Goal: Information Seeking & Learning: Find specific page/section

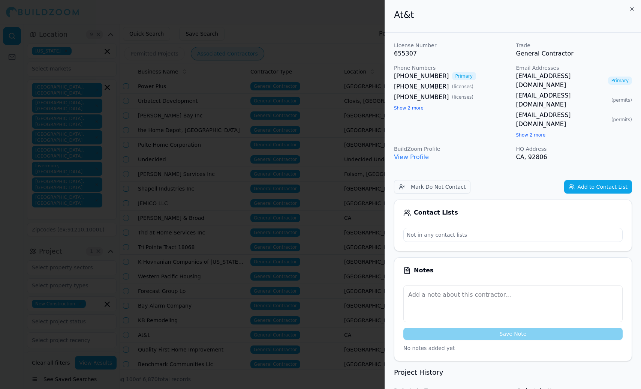
scroll to position [25, 0]
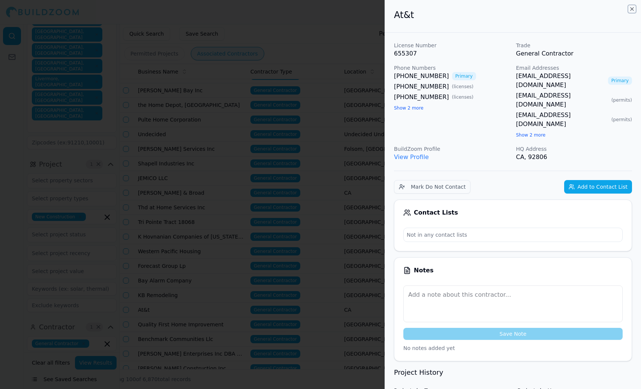
click at [633, 9] on icon "button" at bounding box center [632, 9] width 6 height 6
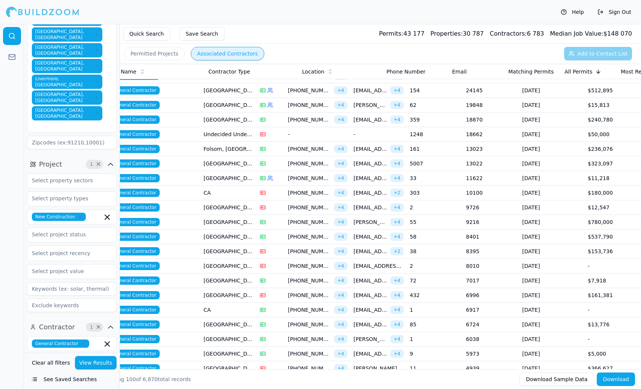
scroll to position [0, 0]
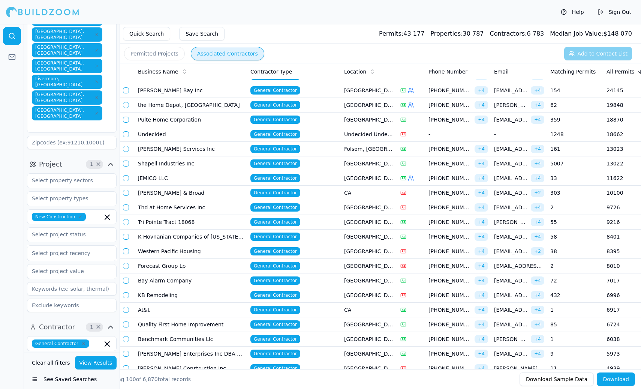
click at [210, 164] on td "Shapell Industries Inc" at bounding box center [191, 163] width 113 height 15
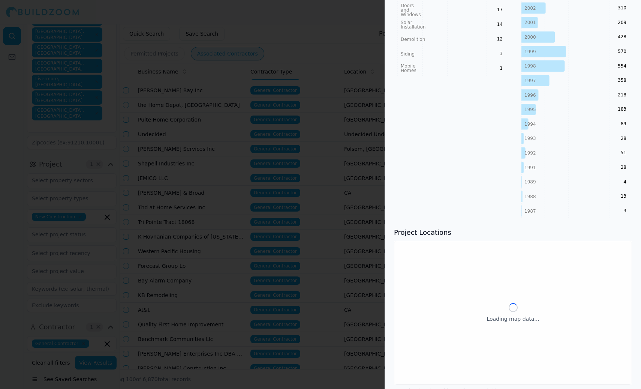
scroll to position [845, 0]
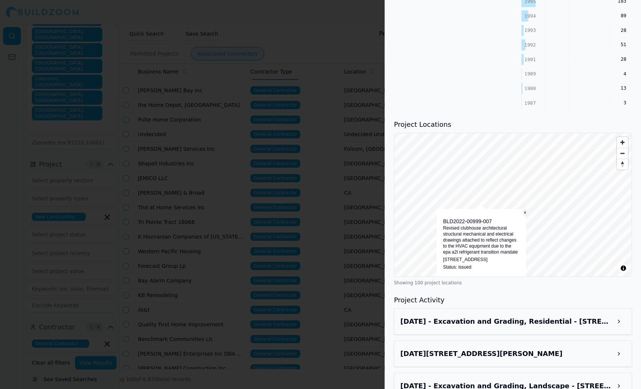
click at [525, 209] on button "×" at bounding box center [525, 213] width 3 height 8
click at [548, 197] on button "×" at bounding box center [549, 201] width 3 height 8
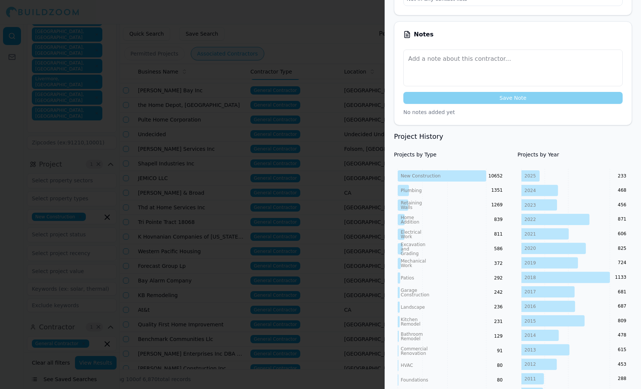
scroll to position [235, 0]
click at [311, 59] on div at bounding box center [320, 194] width 641 height 389
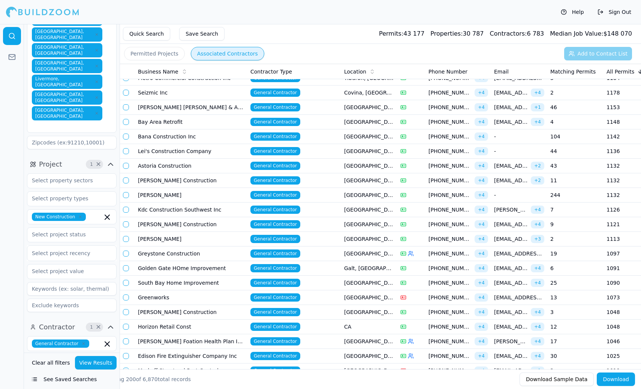
scroll to position [0, 26]
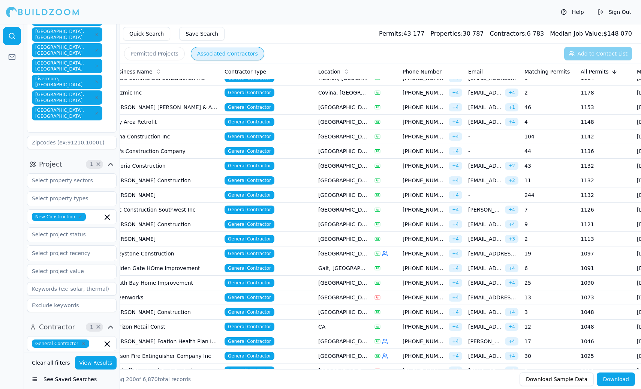
click at [205, 252] on td "Greystone Construction" at bounding box center [165, 253] width 113 height 15
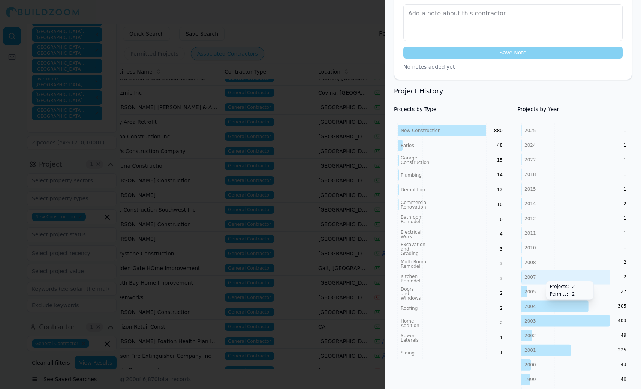
scroll to position [0, 0]
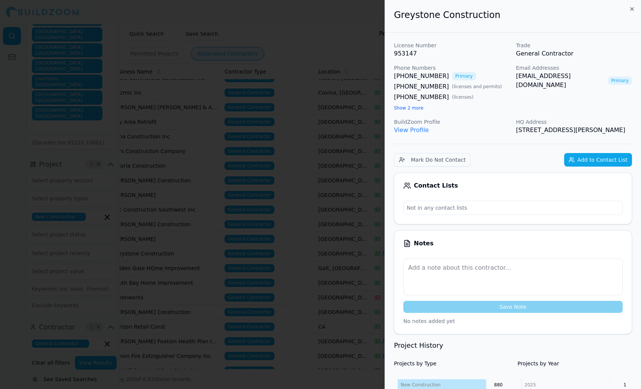
click at [413, 108] on button "Show 2 more" at bounding box center [409, 108] width 30 height 6
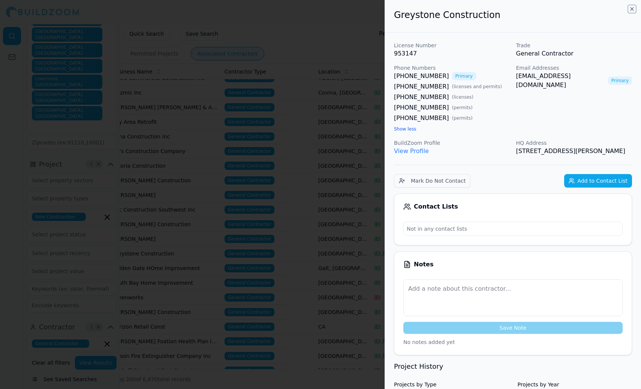
click at [632, 9] on icon "button" at bounding box center [632, 9] width 3 height 3
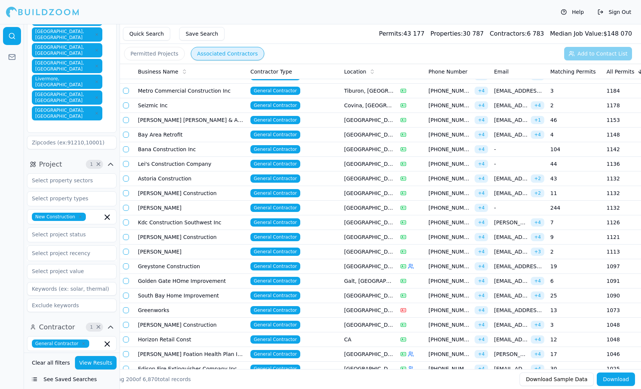
click at [188, 295] on td "South Bay Home Improvement" at bounding box center [191, 295] width 113 height 15
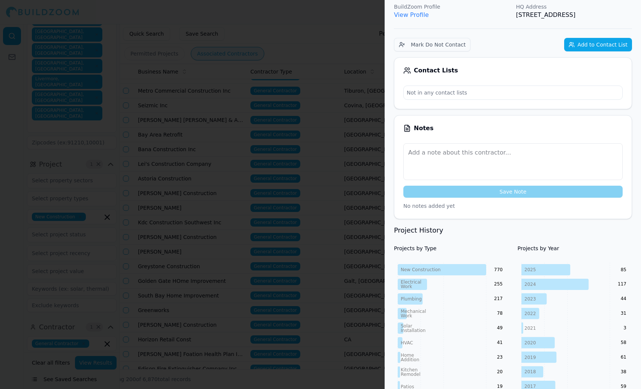
scroll to position [175, 0]
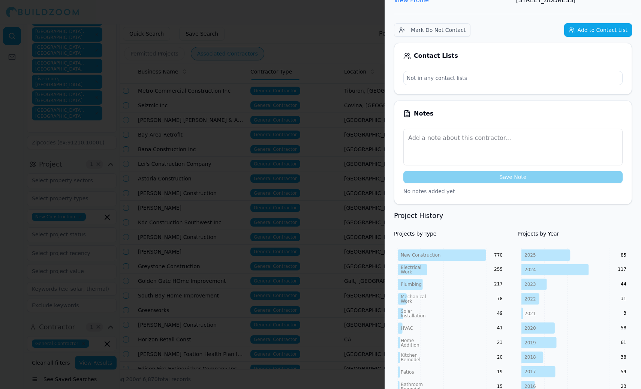
drag, startPoint x: 499, startPoint y: 217, endPoint x: 493, endPoint y: 217, distance: 6.0
click at [496, 252] on text "770" at bounding box center [498, 254] width 9 height 5
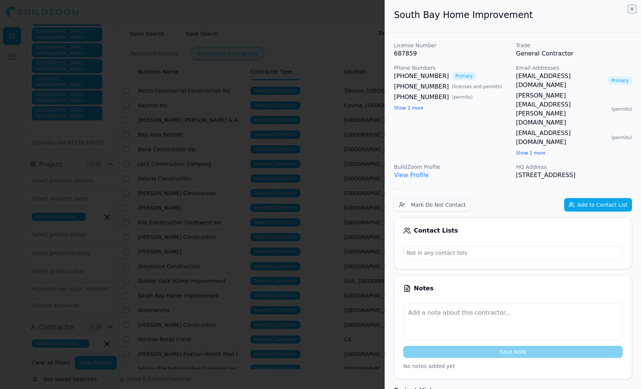
click at [632, 10] on icon "button" at bounding box center [632, 9] width 6 height 6
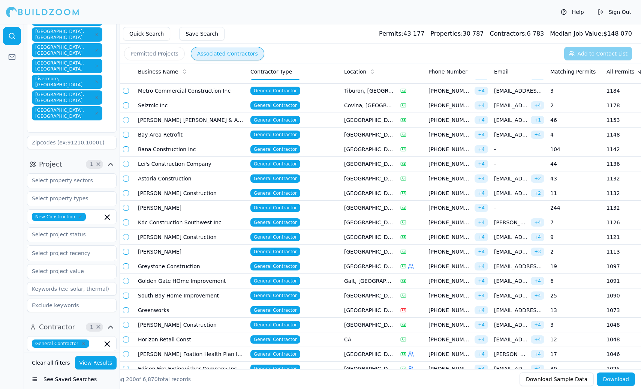
click at [333, 255] on td "General Contractor" at bounding box center [295, 252] width 94 height 15
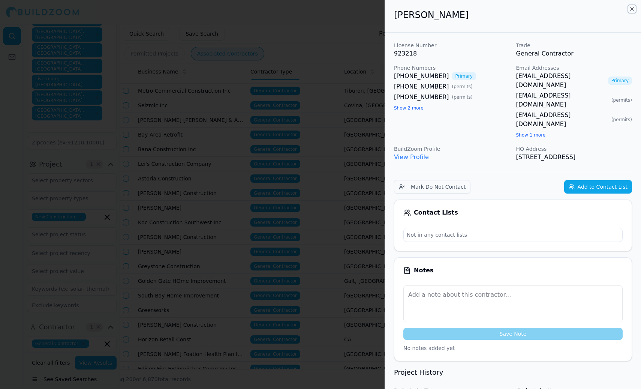
click at [632, 8] on icon "button" at bounding box center [632, 9] width 3 height 3
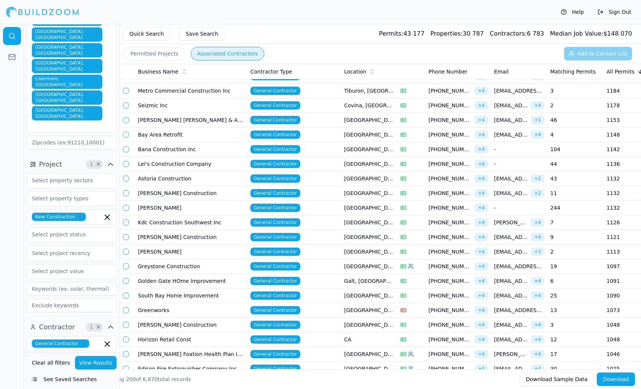
click at [213, 300] on td "South Bay Home Improvement" at bounding box center [191, 295] width 113 height 15
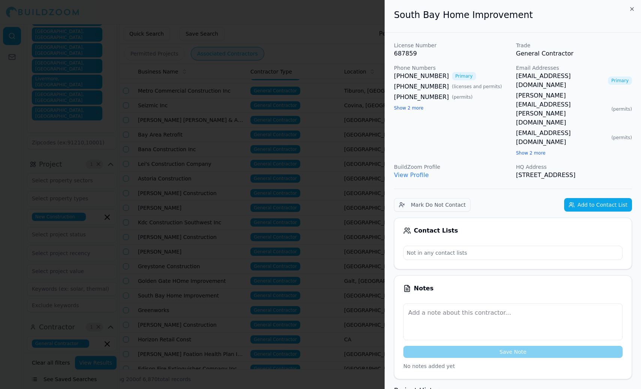
click at [337, 156] on body "Help Sign Out Location 9 × [US_STATE] [GEOGRAPHIC_DATA], [GEOGRAPHIC_DATA] [GEO…" at bounding box center [320, 206] width 641 height 365
click at [632, 8] on icon "button" at bounding box center [632, 9] width 3 height 3
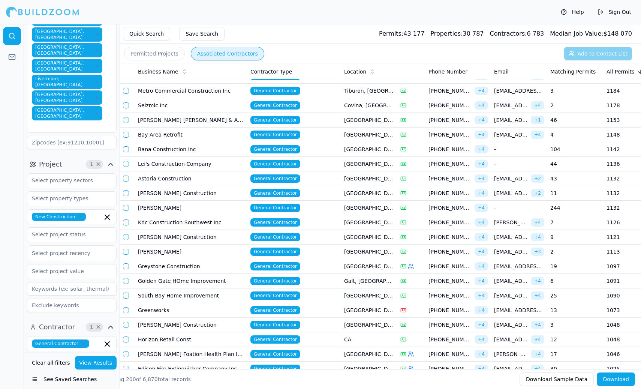
drag, startPoint x: 220, startPoint y: 298, endPoint x: 185, endPoint y: 293, distance: 35.5
click at [185, 293] on td "South Bay Home Improvement" at bounding box center [191, 295] width 113 height 15
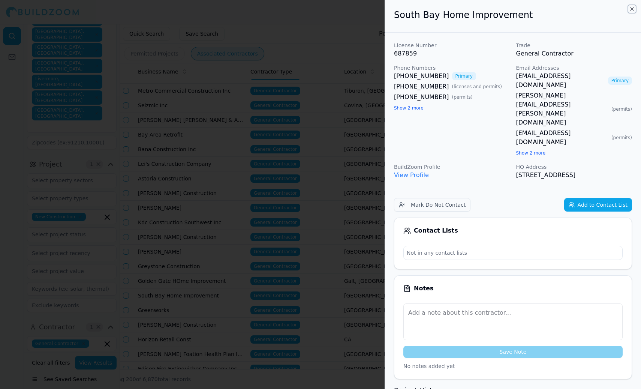
click at [633, 9] on icon "button" at bounding box center [632, 9] width 6 height 6
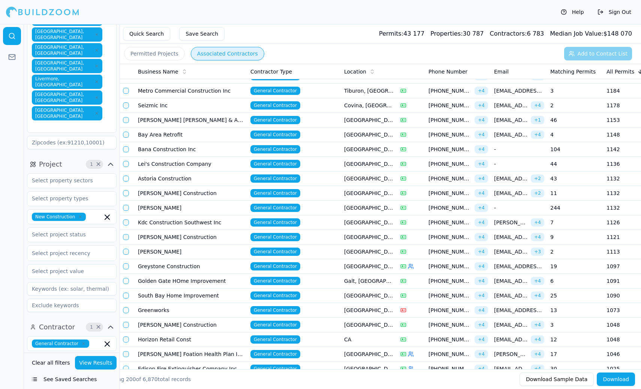
click at [227, 164] on td "Lei's Construction Company" at bounding box center [191, 164] width 113 height 15
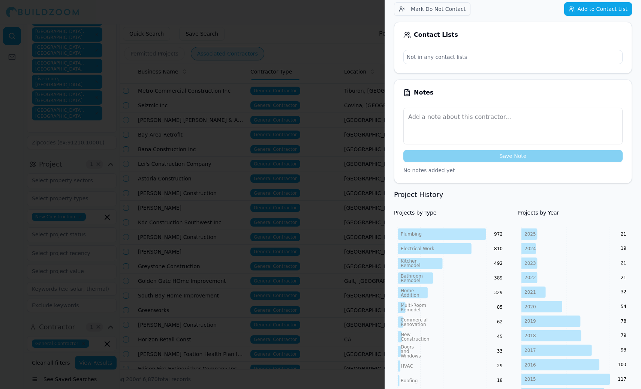
scroll to position [158, 0]
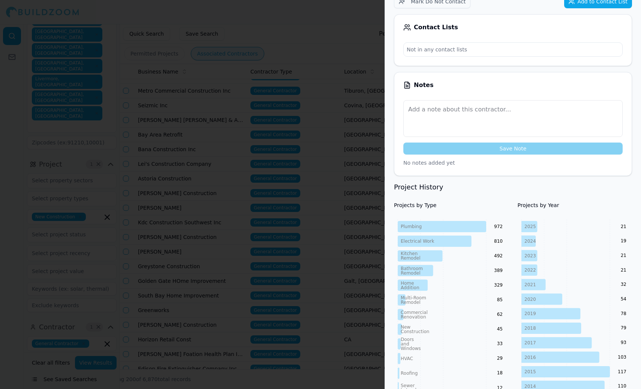
click at [187, 219] on div at bounding box center [320, 194] width 641 height 389
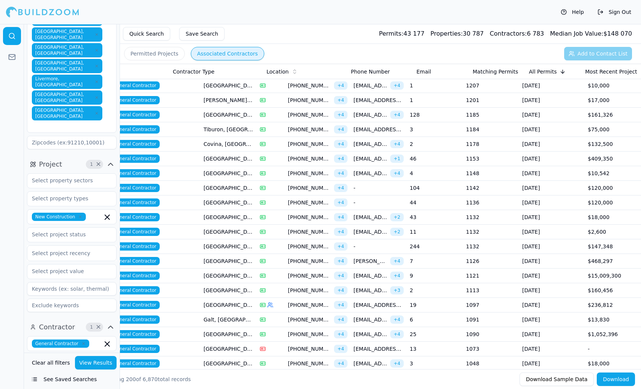
scroll to position [0, 0]
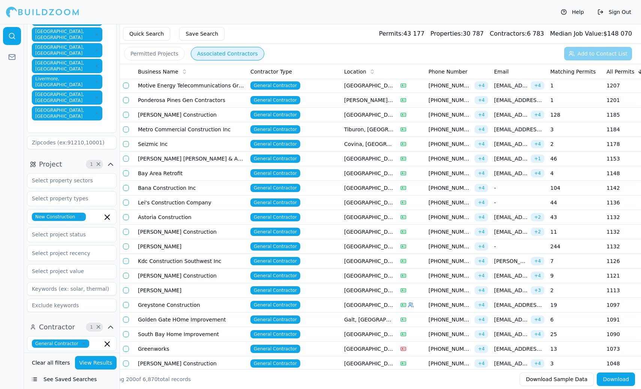
click at [179, 188] on td "Bana Construction Inc" at bounding box center [191, 188] width 113 height 15
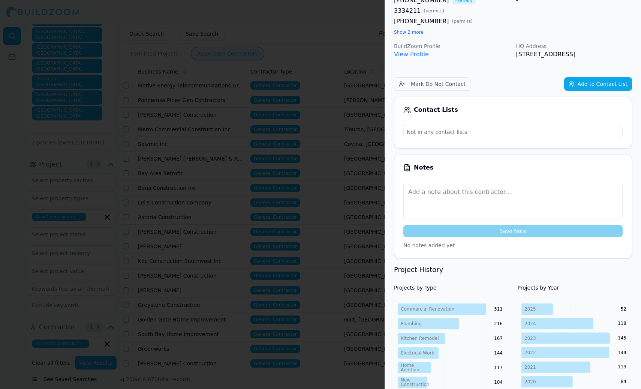
scroll to position [176, 0]
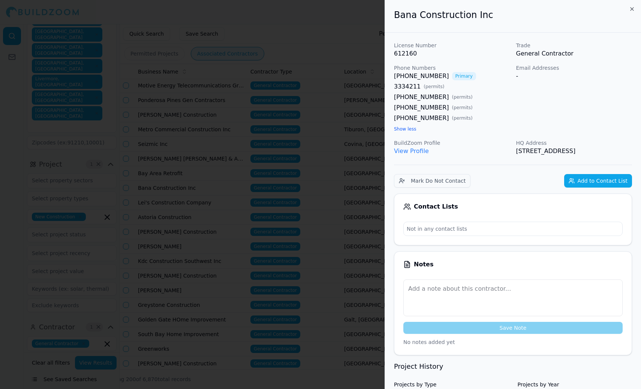
click at [268, 221] on div at bounding box center [320, 194] width 641 height 389
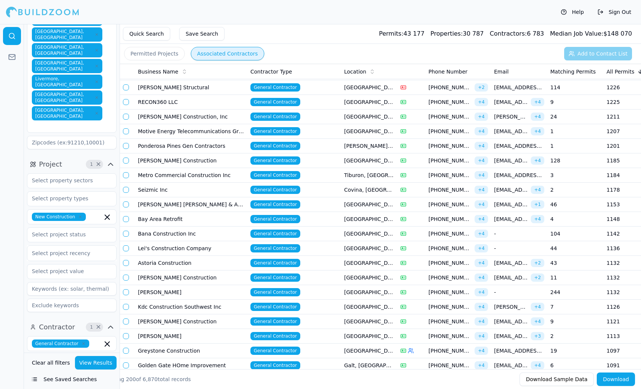
click at [195, 177] on td "Metro Commercial Construction Inc" at bounding box center [191, 175] width 113 height 15
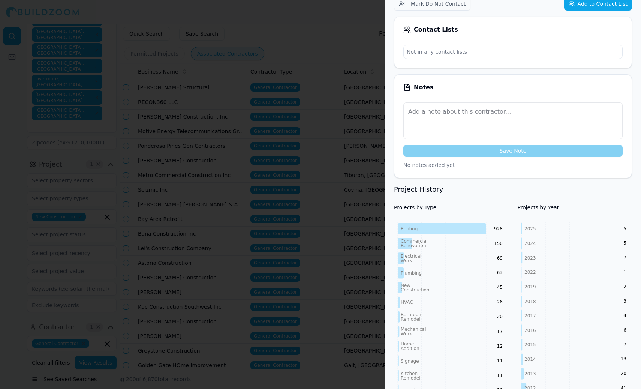
scroll to position [156, 0]
click at [234, 150] on div at bounding box center [320, 194] width 641 height 389
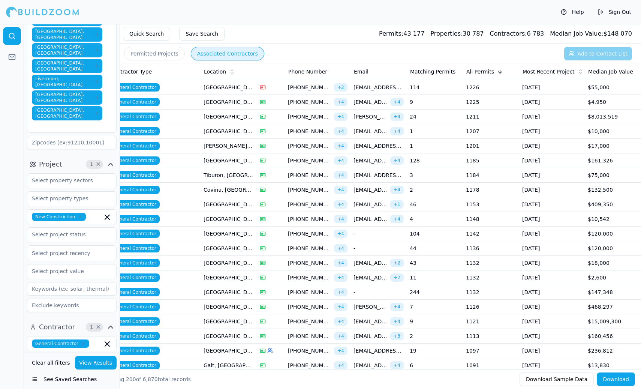
scroll to position [0, 0]
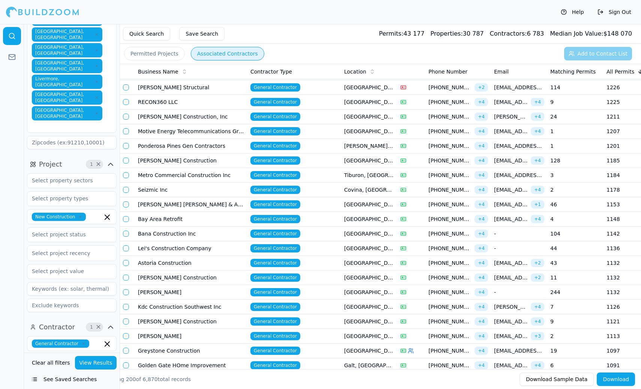
click at [181, 162] on td "[PERSON_NAME] Construction" at bounding box center [191, 160] width 113 height 15
click at [175, 161] on td "[PERSON_NAME] Construction" at bounding box center [191, 160] width 113 height 15
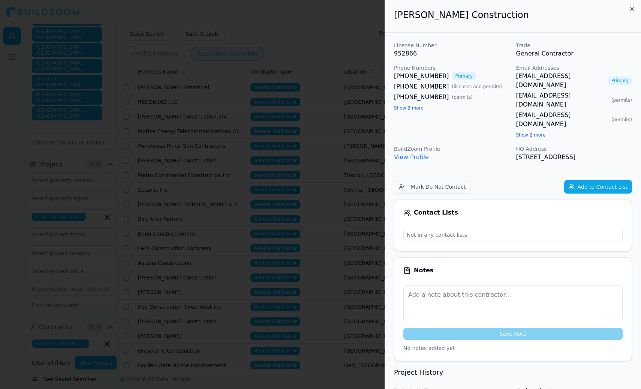
click at [414, 109] on button "Show 2 more" at bounding box center [409, 108] width 30 height 6
click at [204, 145] on div at bounding box center [320, 194] width 641 height 389
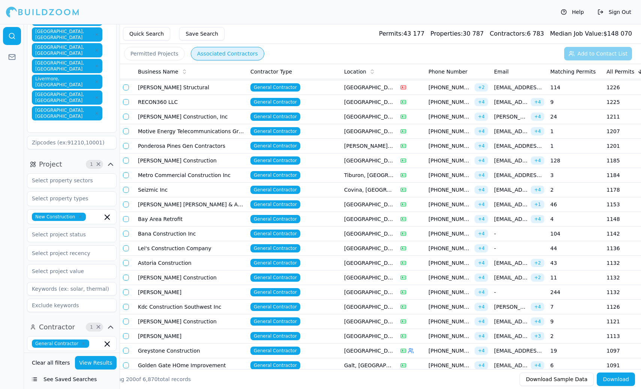
click at [220, 117] on td "[PERSON_NAME] Construction, Inc" at bounding box center [191, 117] width 113 height 15
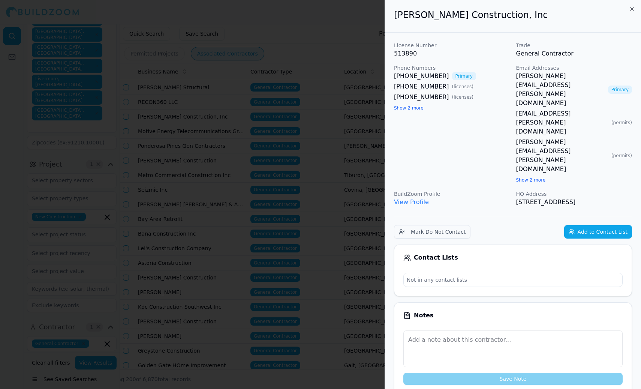
click at [417, 108] on button "Show 2 more" at bounding box center [409, 108] width 30 height 6
click at [632, 8] on icon "button" at bounding box center [632, 9] width 6 height 6
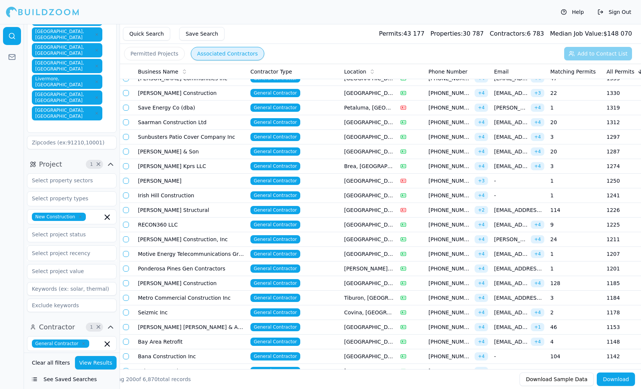
click at [185, 151] on td "[PERSON_NAME] & Son" at bounding box center [191, 151] width 113 height 15
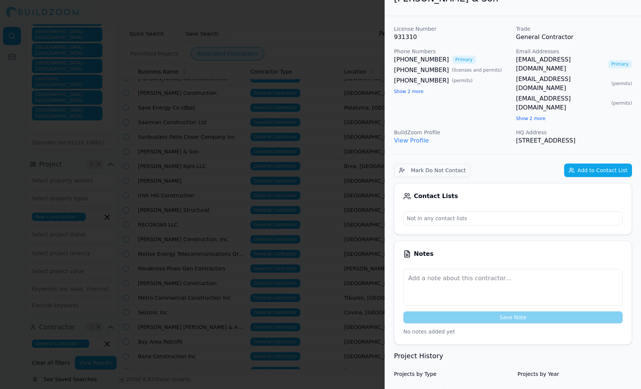
scroll to position [16, 0]
drag, startPoint x: 509, startPoint y: 113, endPoint x: 570, endPoint y: 119, distance: 61.8
click at [570, 120] on div "License Number 931310 Trade General Contractor Phone Numbers [PHONE_NUMBER] Pri…" at bounding box center [513, 86] width 238 height 120
click at [553, 137] on p "[STREET_ADDRESS]" at bounding box center [574, 141] width 116 height 9
drag, startPoint x: 513, startPoint y: 115, endPoint x: 555, endPoint y: 128, distance: 43.9
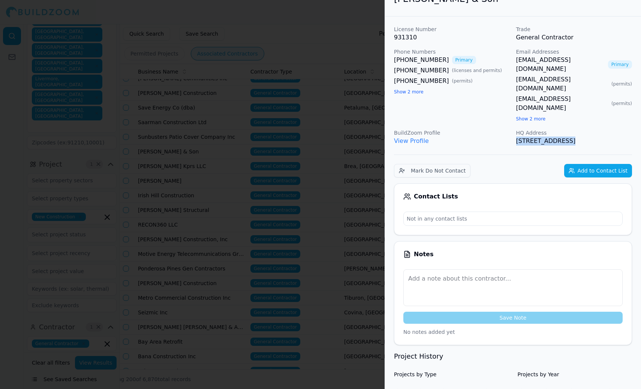
copy p "[STREET_ADDRESS]"
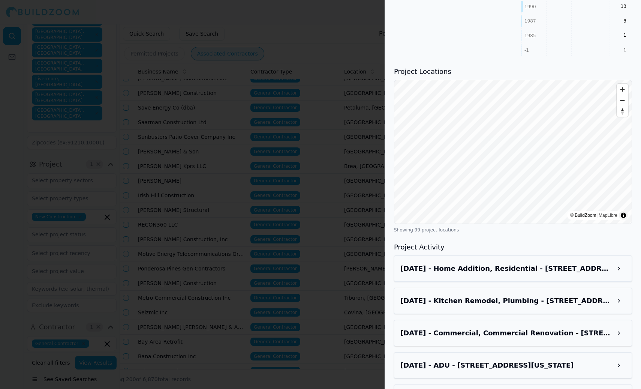
scroll to position [0, 0]
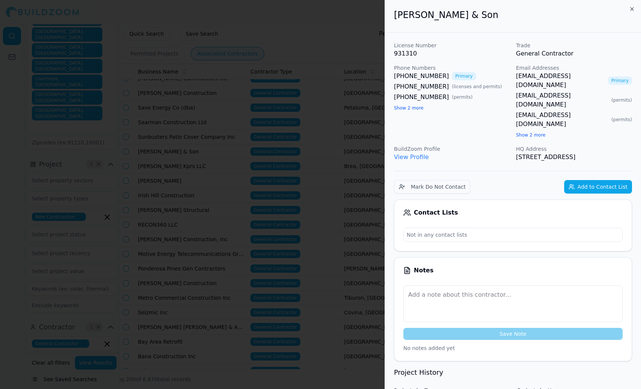
click at [432, 145] on div "BuildZoom Profile View Profile" at bounding box center [452, 153] width 116 height 17
click at [193, 202] on div at bounding box center [320, 194] width 641 height 389
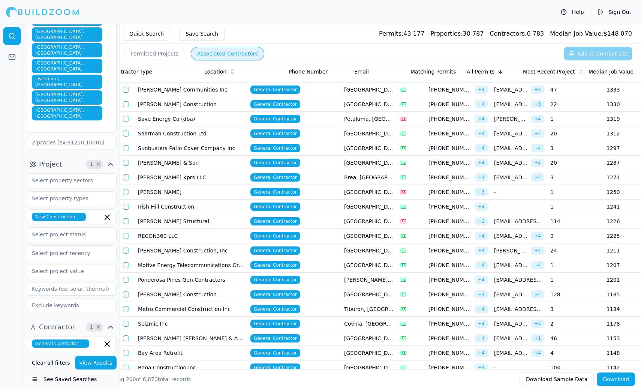
scroll to position [0, 141]
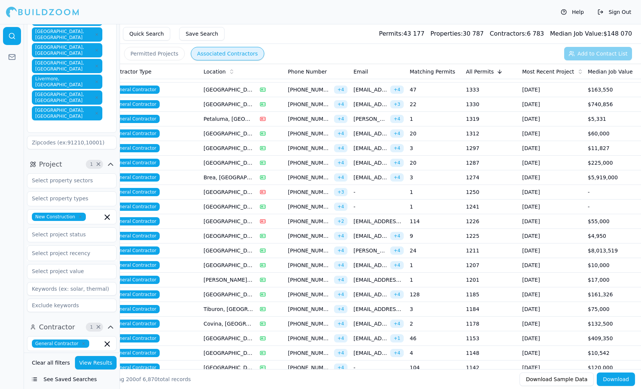
click at [213, 132] on td "[GEOGRAPHIC_DATA], [GEOGRAPHIC_DATA]" at bounding box center [229, 133] width 56 height 15
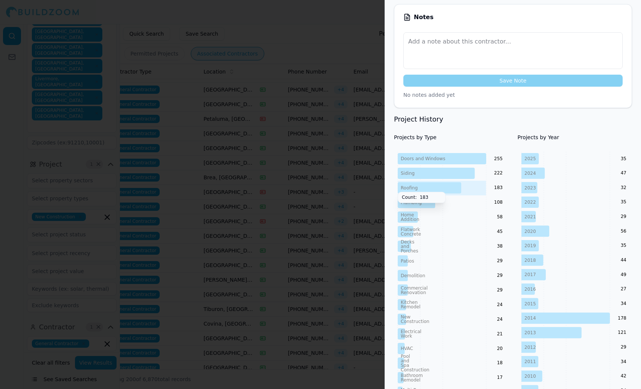
scroll to position [0, 0]
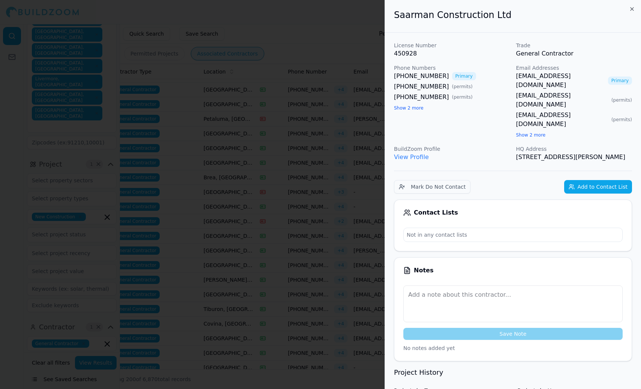
click at [412, 109] on button "Show 2 more" at bounding box center [409, 108] width 30 height 6
click at [215, 185] on div at bounding box center [320, 194] width 641 height 389
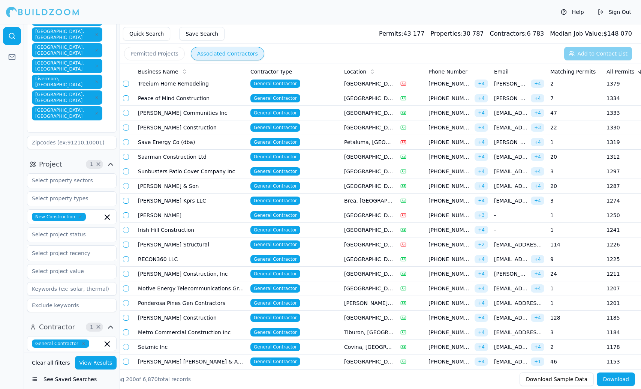
click at [188, 114] on td "[PERSON_NAME] Communities Inc" at bounding box center [191, 113] width 113 height 15
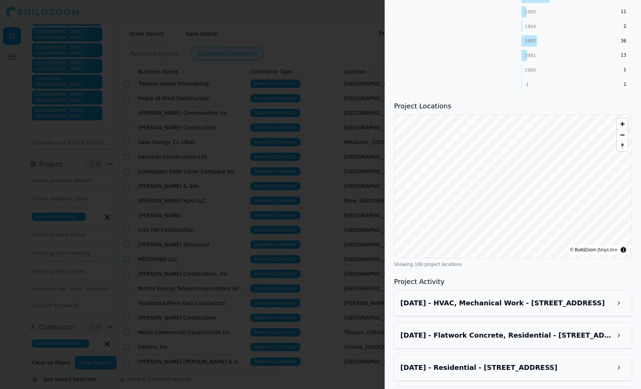
scroll to position [820, 0]
click at [545, 177] on button "×" at bounding box center [546, 181] width 3 height 8
click at [543, 171] on button "×" at bounding box center [543, 175] width 3 height 8
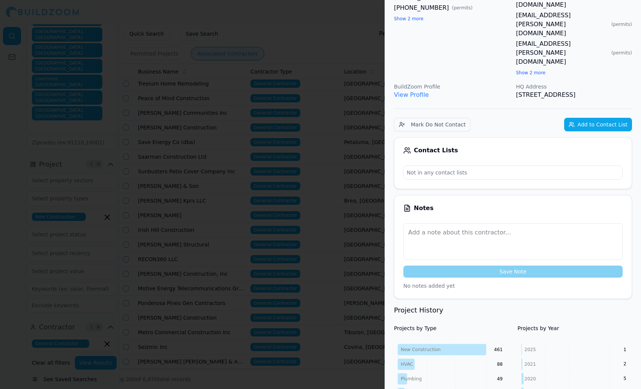
scroll to position [0, 0]
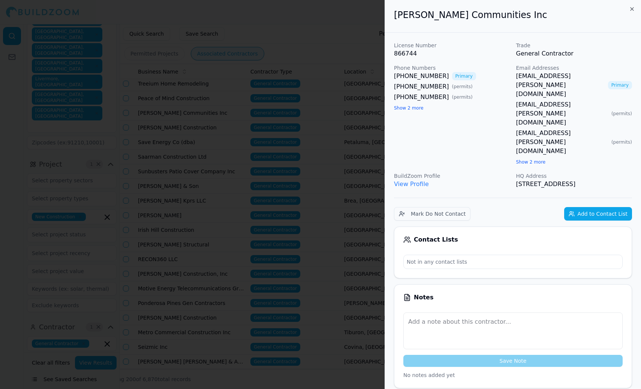
click at [189, 201] on div at bounding box center [320, 194] width 641 height 389
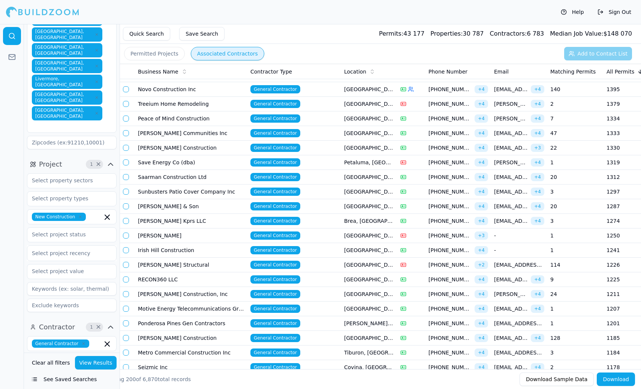
click at [179, 120] on td "Peace of Mind Construction" at bounding box center [191, 118] width 113 height 15
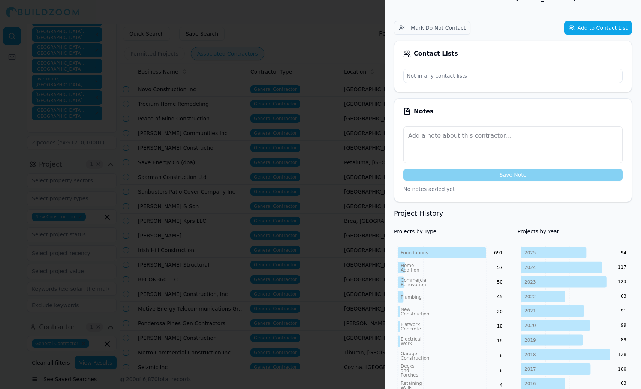
scroll to position [294, 0]
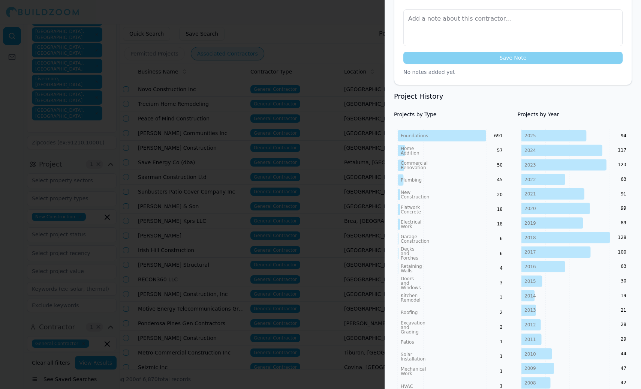
click at [257, 124] on div at bounding box center [320, 194] width 641 height 389
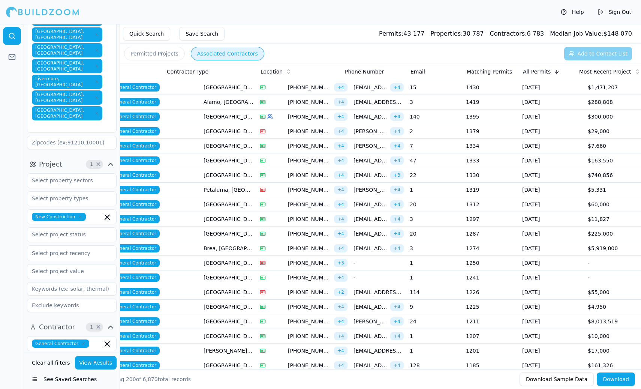
scroll to position [0, 0]
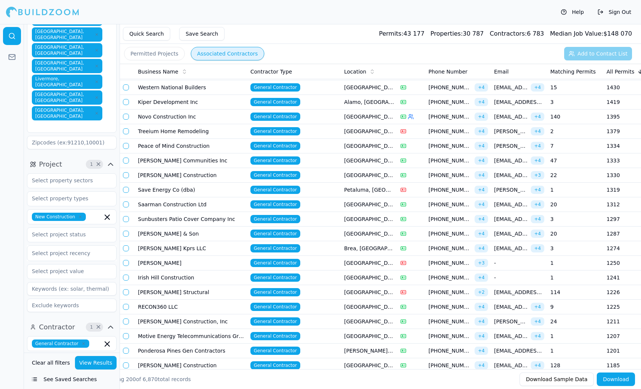
click at [222, 114] on td "Novo Construction Inc" at bounding box center [191, 117] width 113 height 15
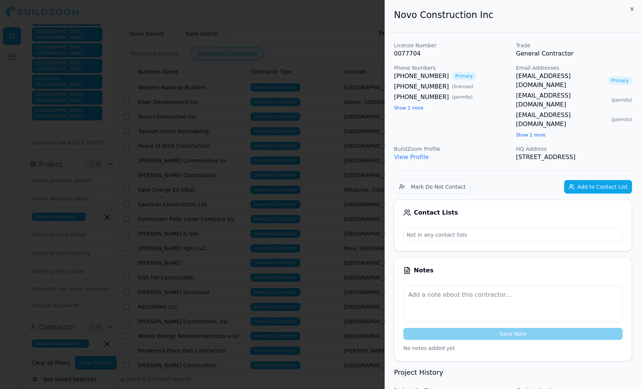
click at [413, 110] on button "Show 2 more" at bounding box center [409, 108] width 30 height 6
click at [339, 242] on div at bounding box center [320, 194] width 641 height 389
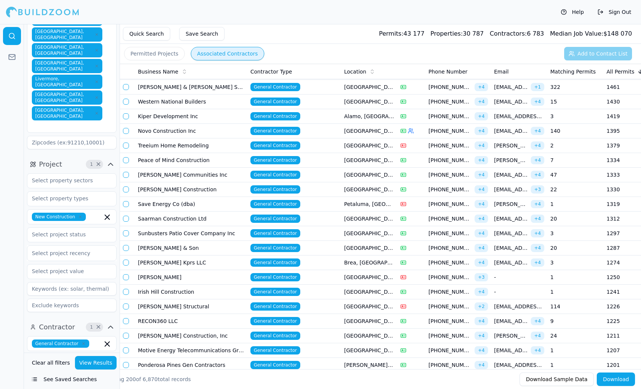
click at [190, 119] on td "Kiper Development Inc" at bounding box center [191, 116] width 113 height 15
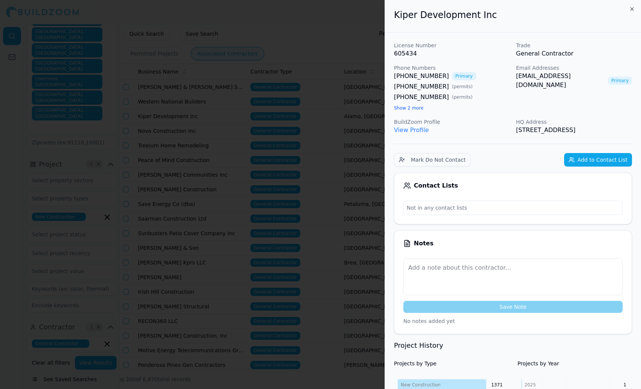
click at [413, 108] on button "Show 2 more" at bounding box center [409, 108] width 30 height 6
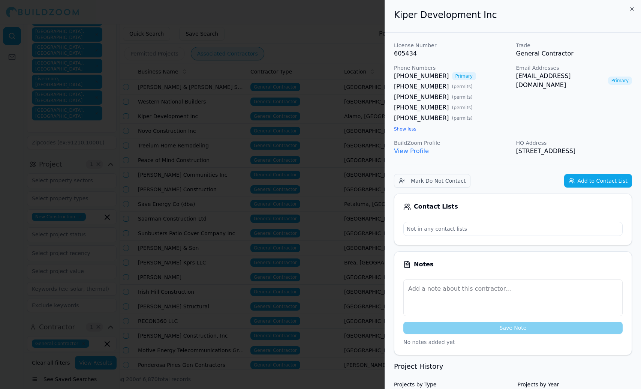
click at [267, 215] on div at bounding box center [320, 194] width 641 height 389
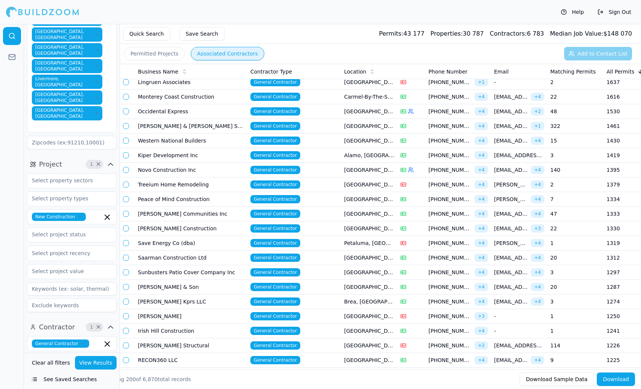
click at [216, 126] on td "[PERSON_NAME] & [PERSON_NAME] Services Inc" at bounding box center [191, 126] width 113 height 15
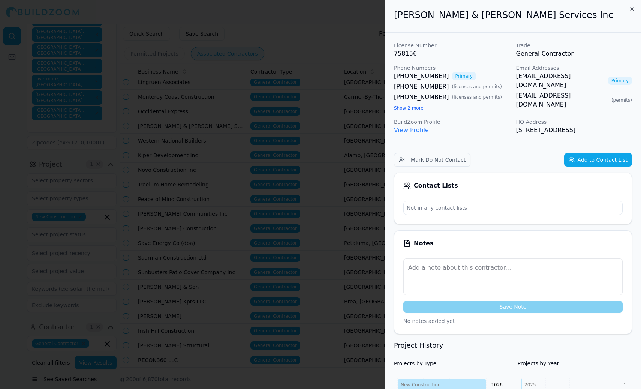
click at [408, 110] on button "Show 2 more" at bounding box center [409, 108] width 30 height 6
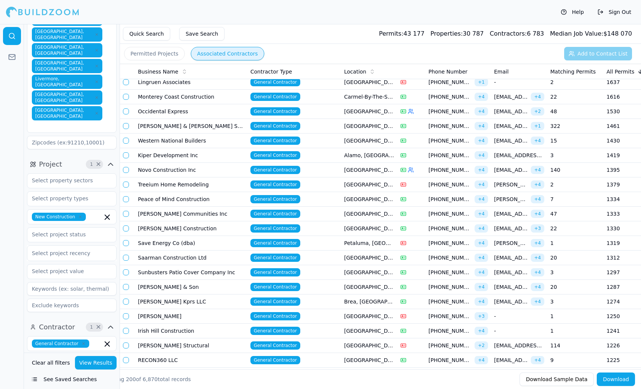
click at [168, 113] on td "Occidental Express" at bounding box center [191, 111] width 113 height 15
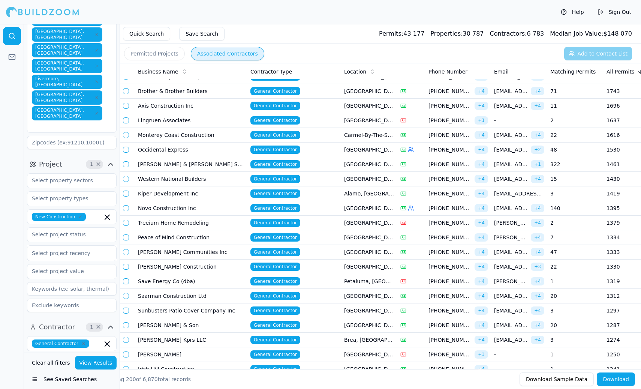
click at [218, 107] on td "Axis Construction Inc" at bounding box center [191, 106] width 113 height 15
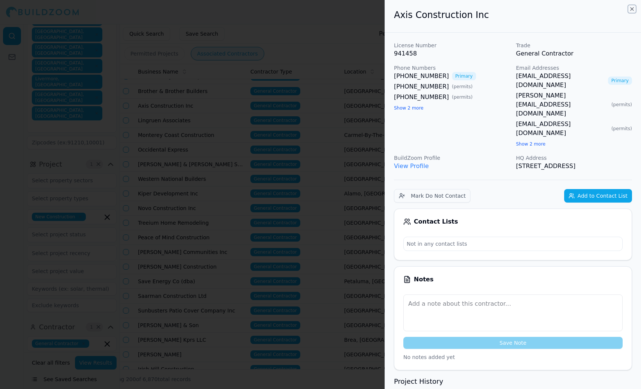
click at [632, 9] on icon "button" at bounding box center [632, 9] width 3 height 3
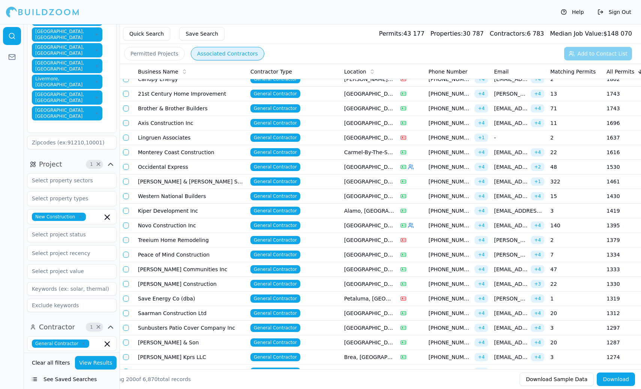
click at [202, 110] on td "Brother & Brother Builders" at bounding box center [191, 108] width 113 height 15
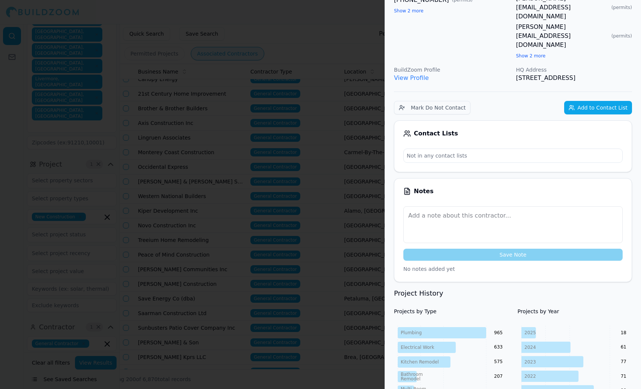
scroll to position [206, 0]
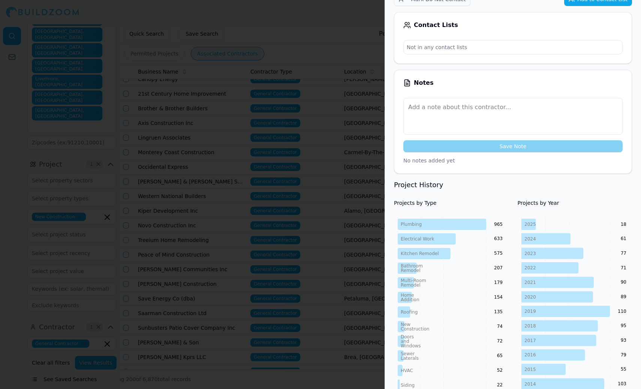
click at [266, 120] on div at bounding box center [320, 194] width 641 height 389
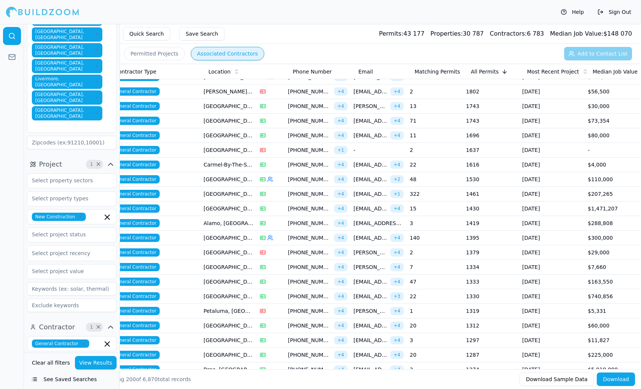
scroll to position [0, 0]
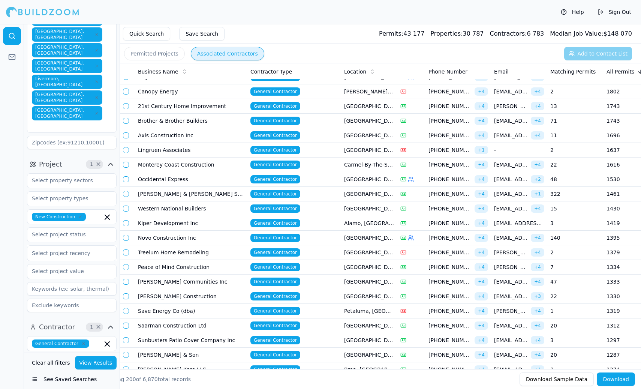
click at [212, 108] on td "21st Century Home Improvement" at bounding box center [191, 106] width 113 height 15
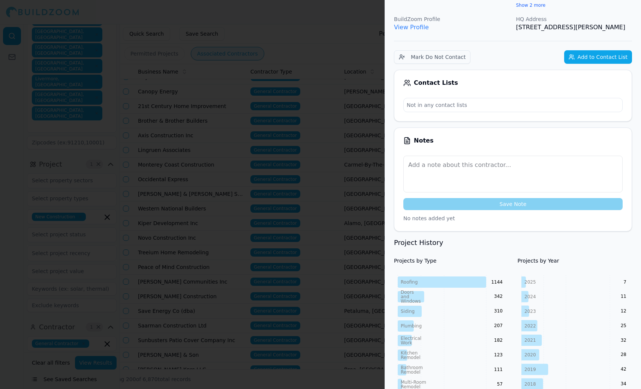
scroll to position [141, 0]
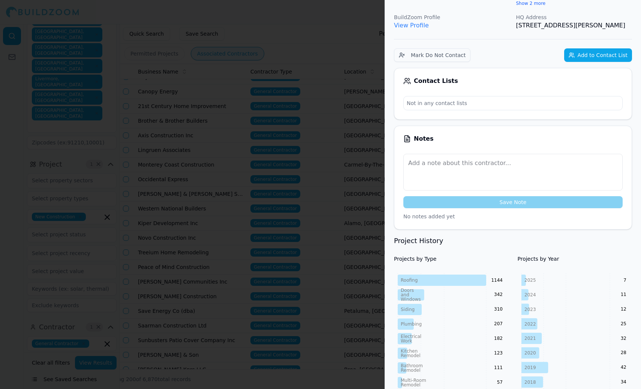
click at [197, 118] on div at bounding box center [320, 194] width 641 height 389
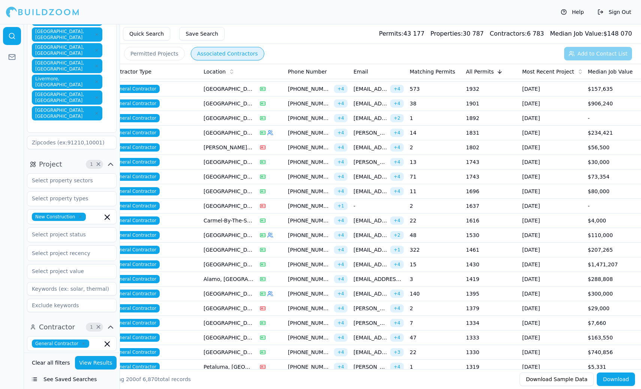
scroll to position [0, 0]
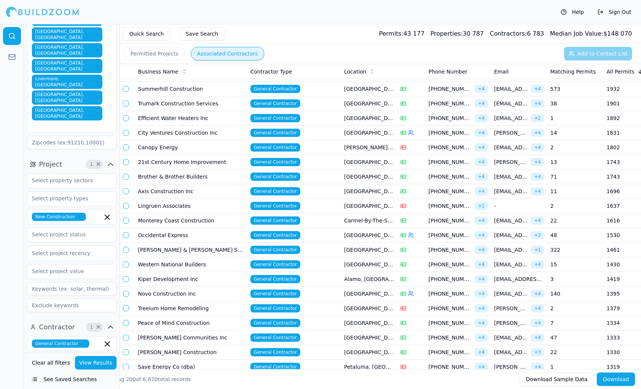
click at [209, 119] on td "Efficient Water Heaters Inc" at bounding box center [191, 118] width 113 height 15
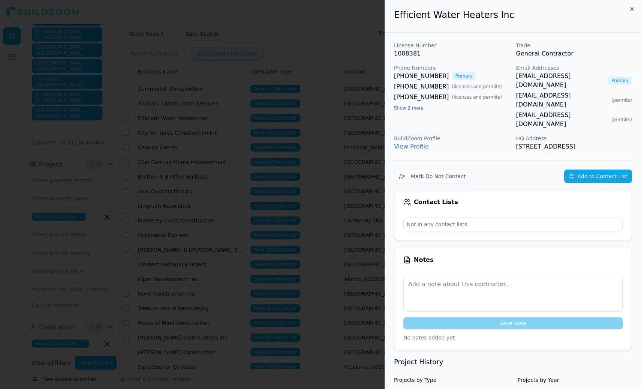
click at [411, 108] on button "Show 2 more" at bounding box center [409, 108] width 30 height 6
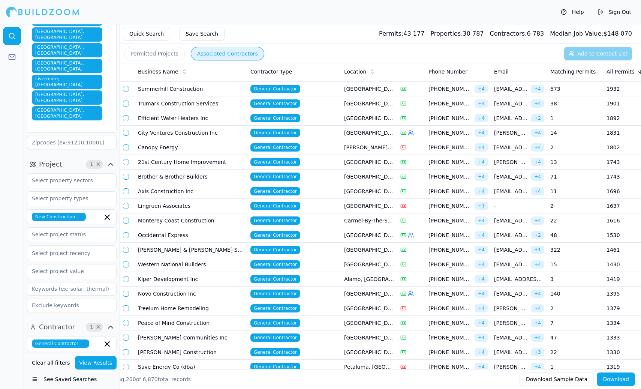
click at [223, 104] on td "Trumark Construction Services" at bounding box center [191, 103] width 113 height 15
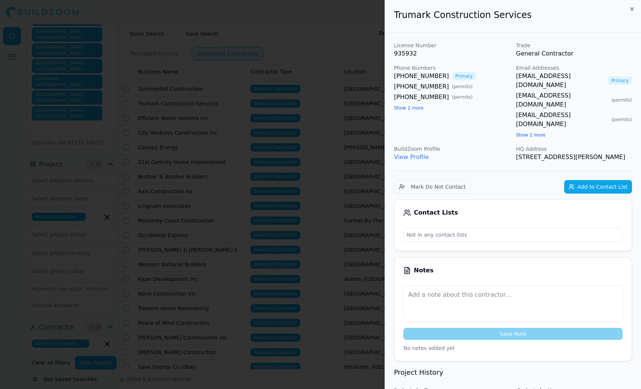
click at [221, 103] on div at bounding box center [320, 194] width 641 height 389
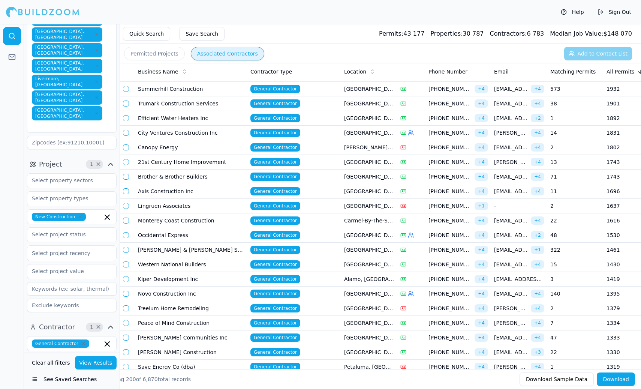
click at [224, 102] on td "Trumark Construction Services" at bounding box center [191, 103] width 113 height 15
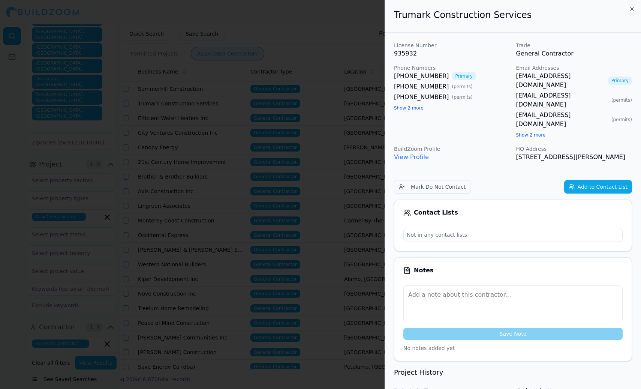
click at [403, 107] on button "Show 2 more" at bounding box center [409, 108] width 30 height 6
click at [632, 9] on icon "button" at bounding box center [632, 9] width 3 height 3
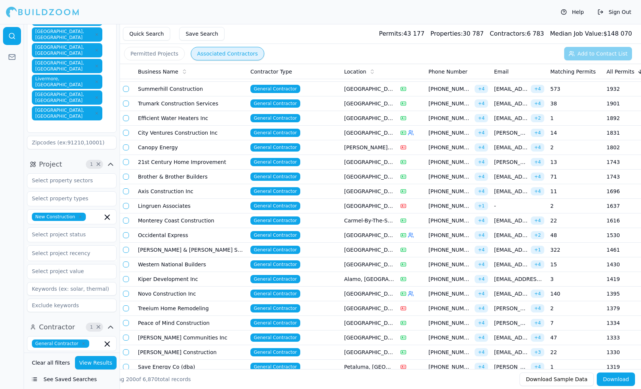
click at [176, 106] on td "Trumark Construction Services" at bounding box center [191, 103] width 113 height 15
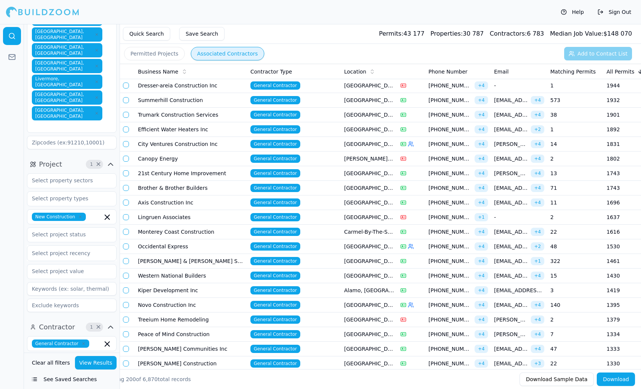
click at [209, 99] on td "Summerhill Construction" at bounding box center [191, 100] width 113 height 15
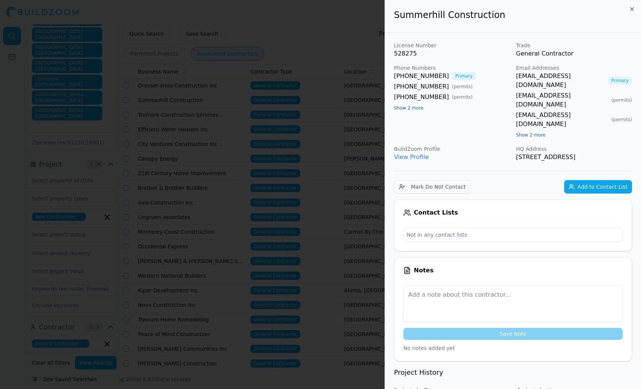
click at [420, 153] on link "View Profile" at bounding box center [411, 156] width 35 height 7
click at [413, 109] on button "Show 2 more" at bounding box center [409, 108] width 30 height 6
click at [632, 9] on icon "button" at bounding box center [632, 9] width 3 height 3
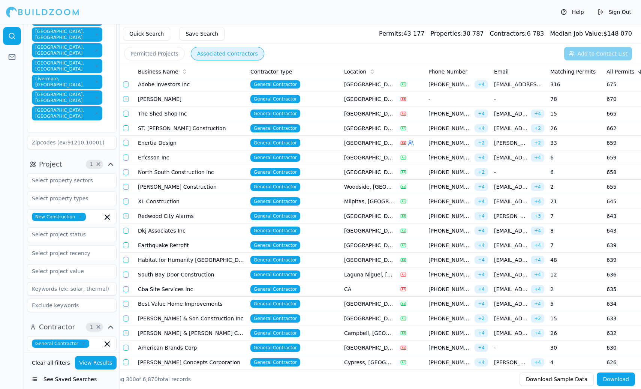
scroll to position [2620, 0]
click at [272, 177] on tr "North South Construction inc General Contractor San Bruno, CA (415) 260-4560 + …" at bounding box center [451, 172] width 662 height 15
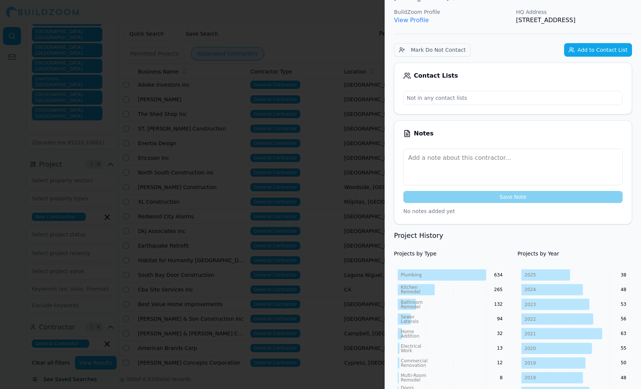
scroll to position [102, 0]
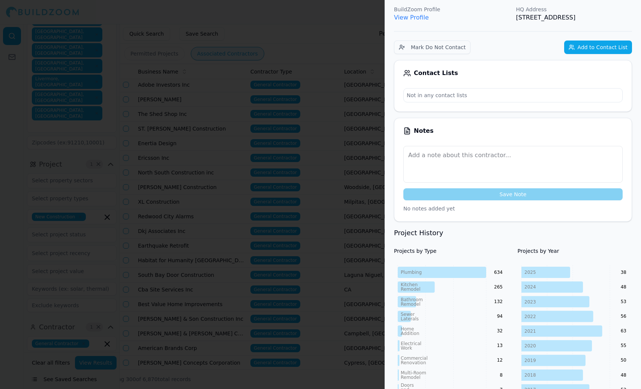
click at [244, 182] on div at bounding box center [320, 194] width 641 height 389
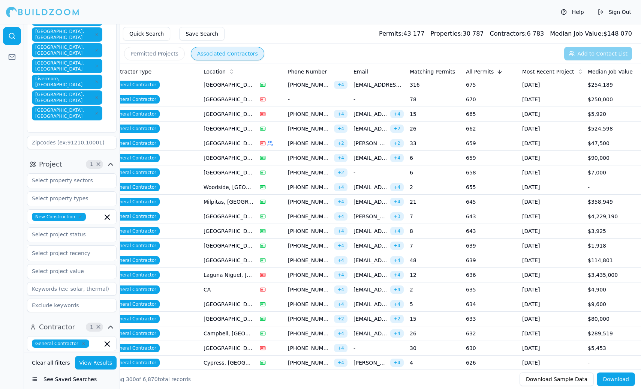
scroll to position [0, 0]
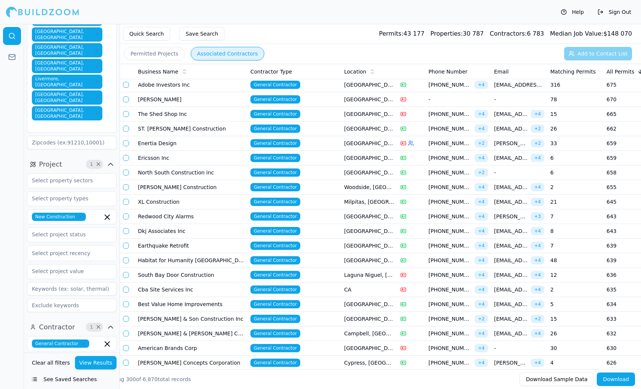
click at [231, 157] on td "Ericsson Inc" at bounding box center [191, 158] width 113 height 15
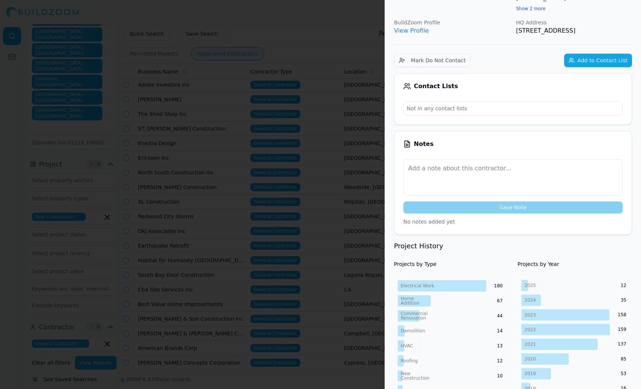
scroll to position [163, 0]
click at [350, 156] on div at bounding box center [320, 194] width 641 height 389
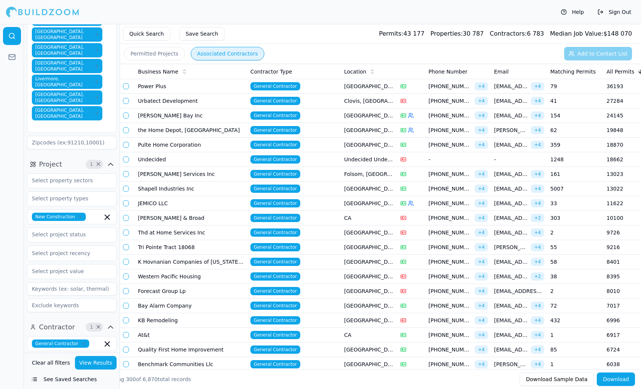
scroll to position [0, 141]
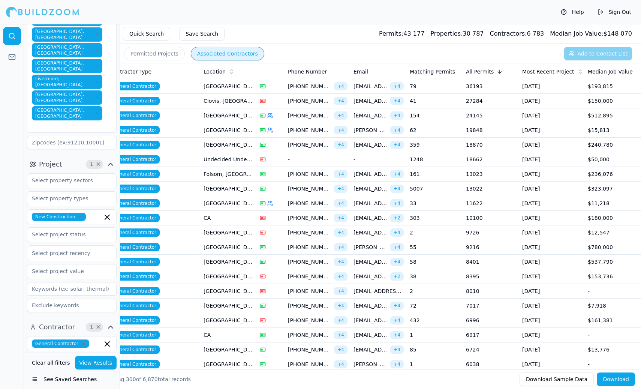
click at [427, 86] on td "79" at bounding box center [435, 86] width 56 height 15
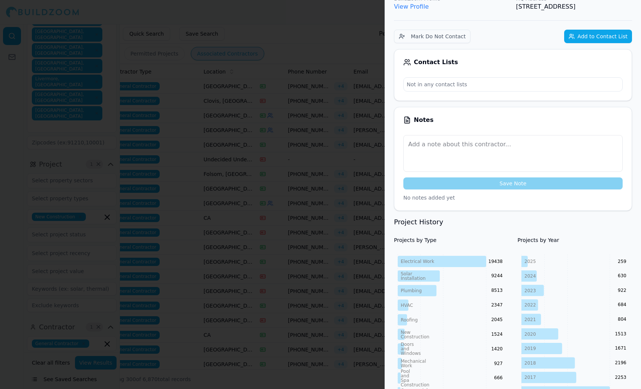
scroll to position [327, 0]
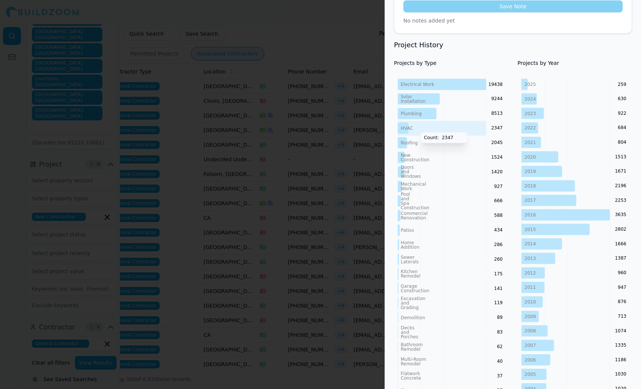
click at [369, 114] on div at bounding box center [320, 194] width 641 height 389
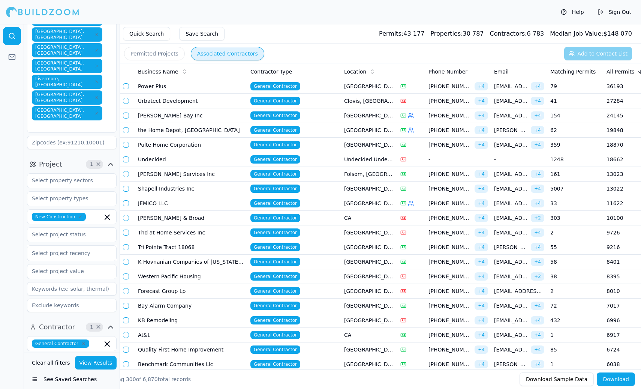
scroll to position [0, 141]
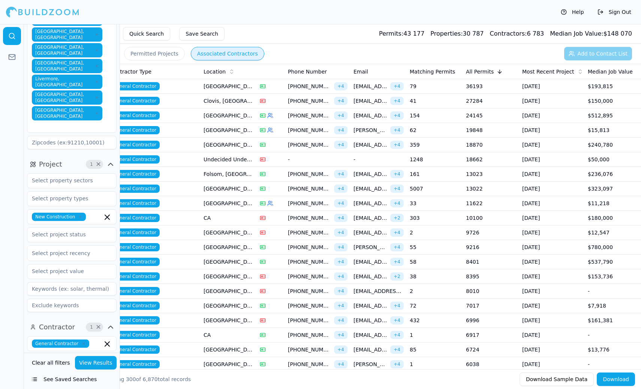
click at [296, 117] on span "[PHONE_NUMBER]" at bounding box center [309, 116] width 43 height 8
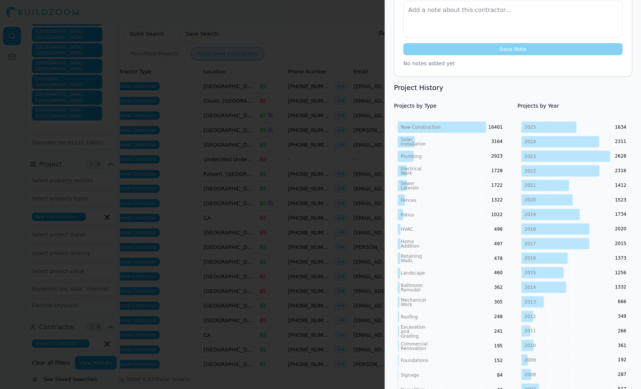
scroll to position [262, 0]
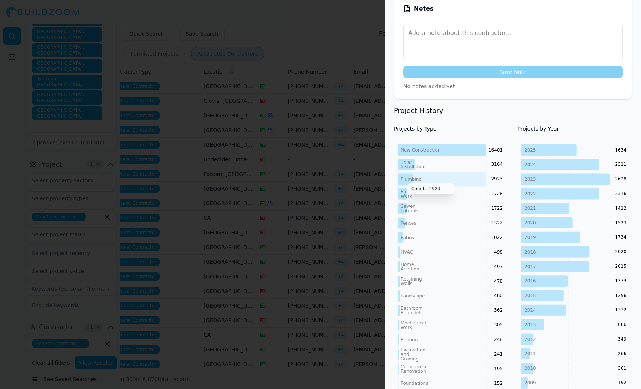
click at [348, 169] on div at bounding box center [320, 194] width 641 height 389
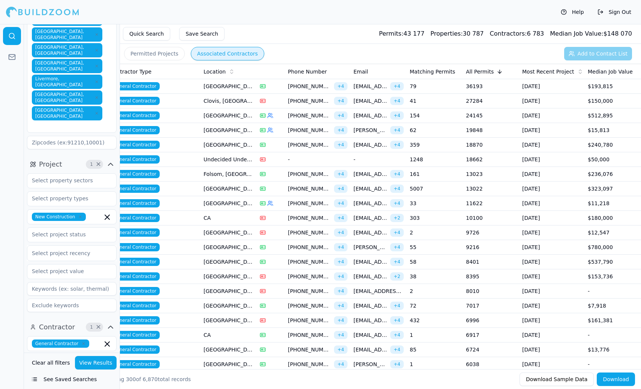
click at [271, 193] on td at bounding box center [271, 189] width 28 height 15
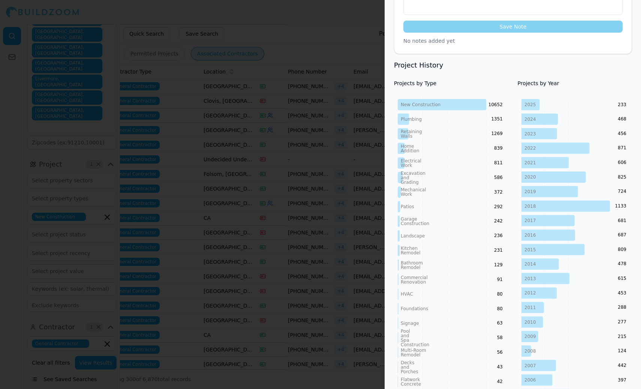
scroll to position [307, 0]
click at [288, 115] on div at bounding box center [320, 194] width 641 height 389
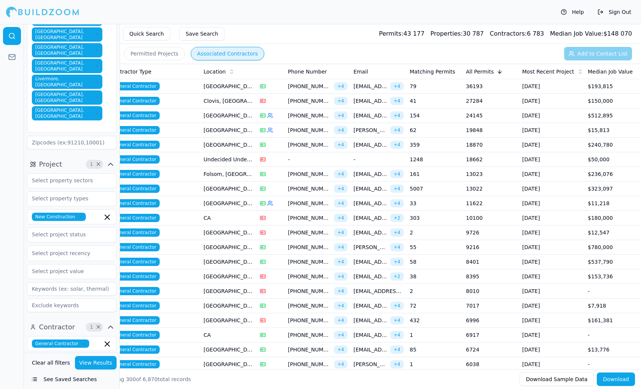
scroll to position [0, 0]
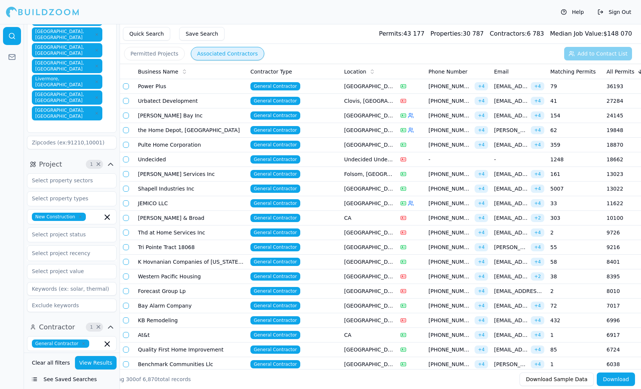
click at [366, 248] on td "[GEOGRAPHIC_DATA], [GEOGRAPHIC_DATA]" at bounding box center [369, 247] width 56 height 15
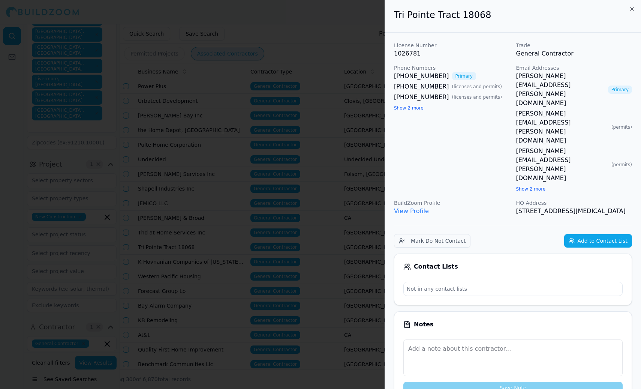
scroll to position [220, 5]
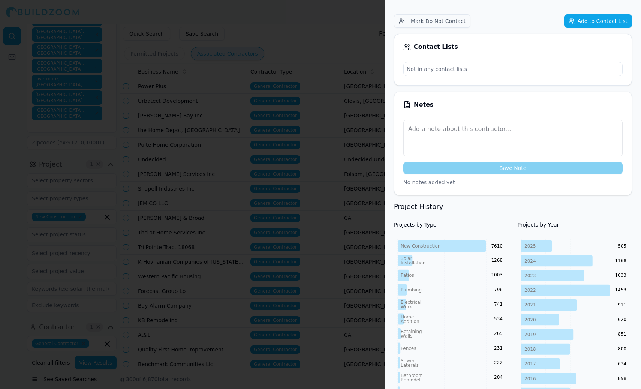
click at [257, 197] on div at bounding box center [320, 194] width 641 height 389
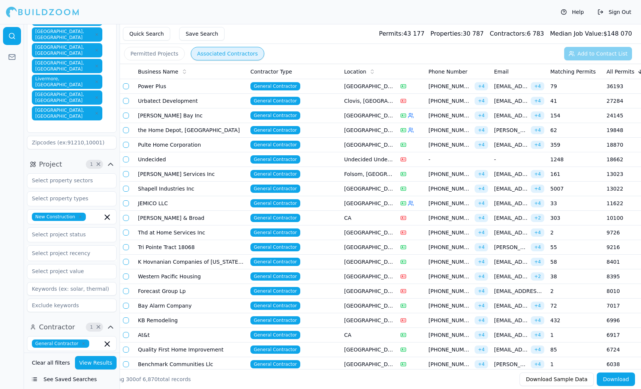
click at [165, 303] on td "Bay Alarm Company" at bounding box center [191, 306] width 113 height 15
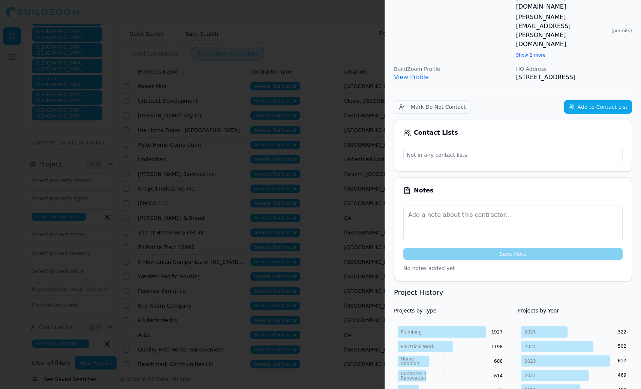
scroll to position [270, 0]
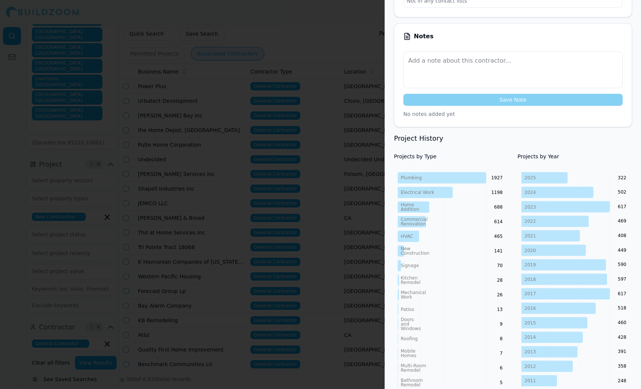
click at [302, 167] on div at bounding box center [320, 194] width 641 height 389
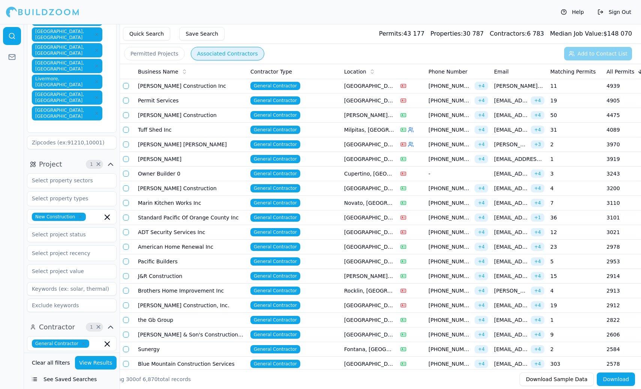
scroll to position [365, 0]
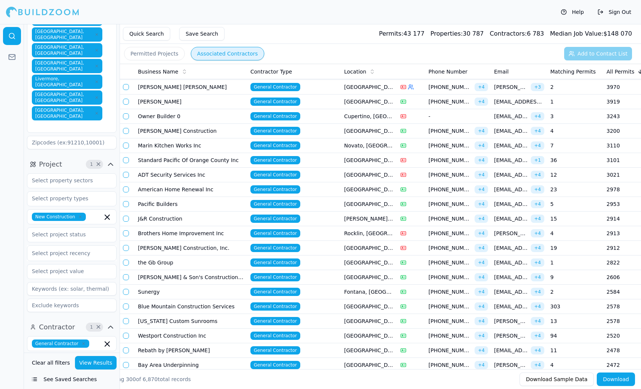
click at [199, 266] on td "the Gb Group" at bounding box center [191, 262] width 113 height 15
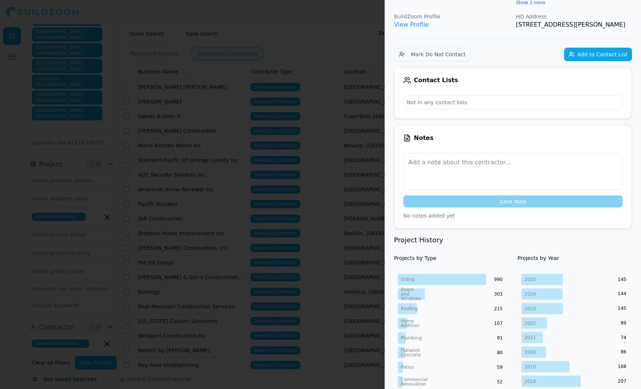
scroll to position [182, 0]
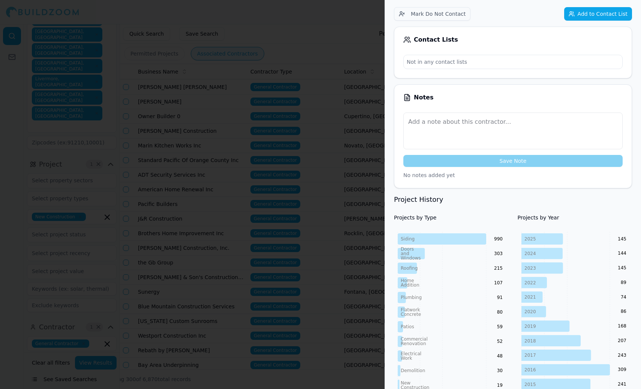
click at [268, 260] on div at bounding box center [320, 194] width 641 height 389
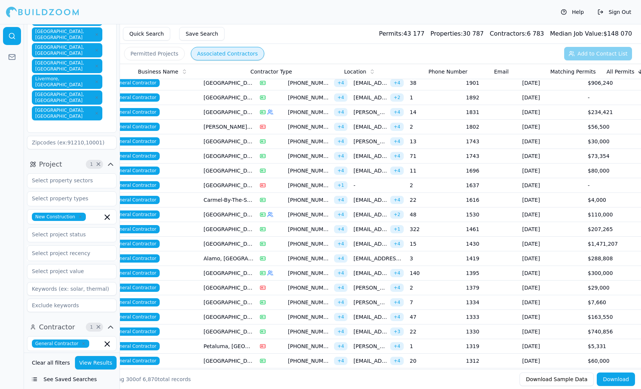
scroll to position [0, 0]
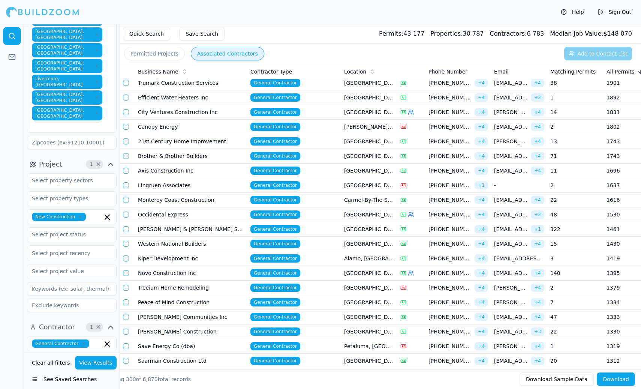
click at [200, 243] on td "Western National Builders" at bounding box center [191, 244] width 113 height 15
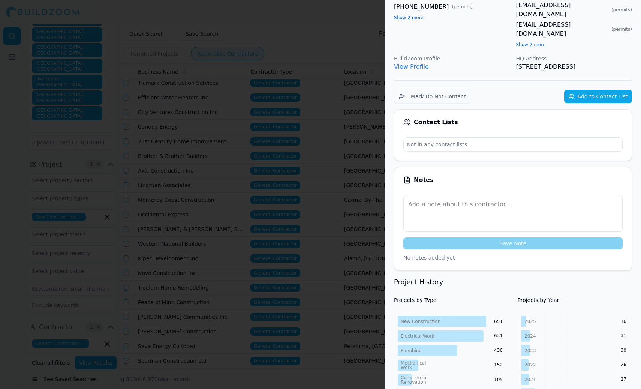
scroll to position [193, 0]
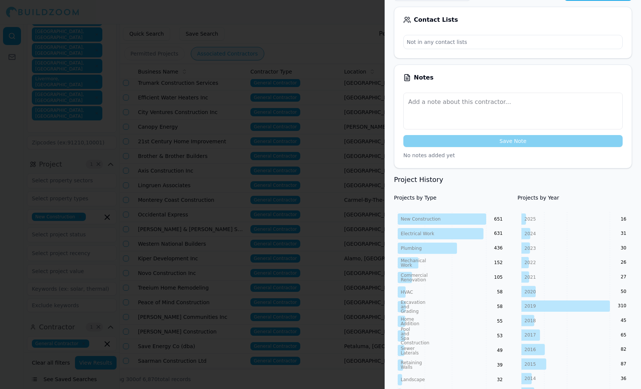
click at [326, 231] on div at bounding box center [320, 194] width 641 height 389
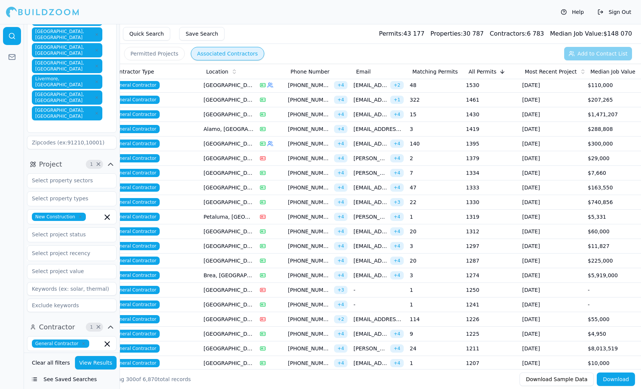
scroll to position [0, 0]
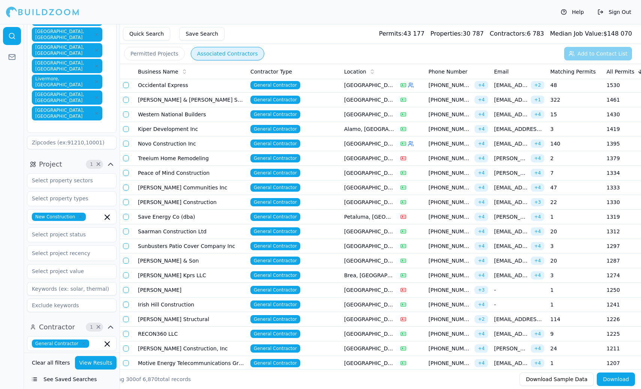
click at [164, 275] on td "[PERSON_NAME] Kprs LLC" at bounding box center [191, 275] width 113 height 15
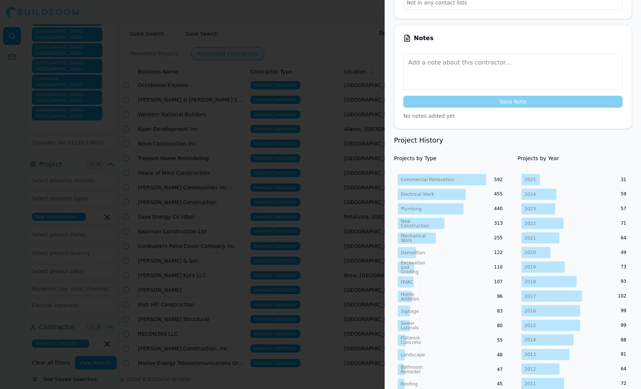
scroll to position [251, 0]
click at [361, 243] on div at bounding box center [320, 194] width 641 height 389
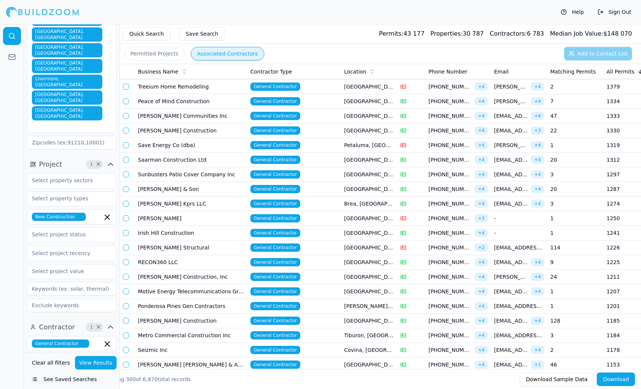
scroll to position [982, 0]
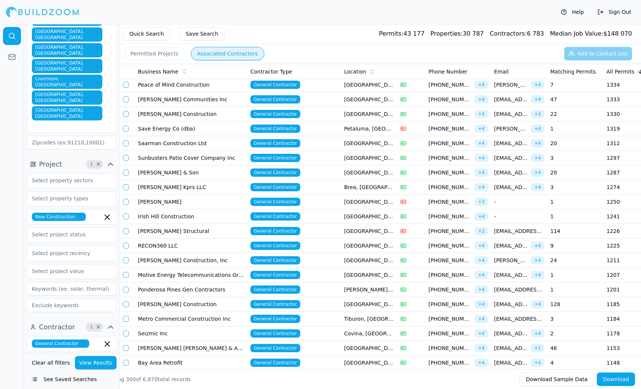
click at [200, 261] on td "[PERSON_NAME] Construction, Inc" at bounding box center [191, 260] width 113 height 15
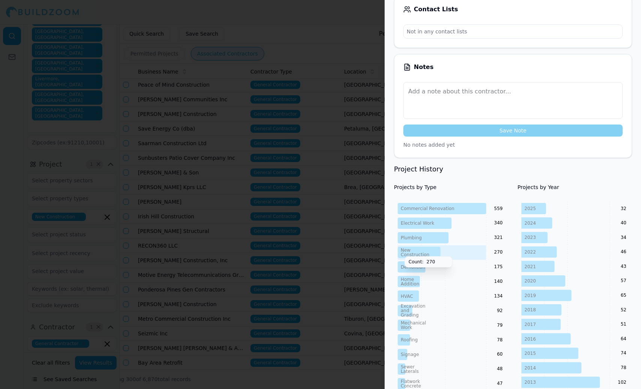
scroll to position [114, 0]
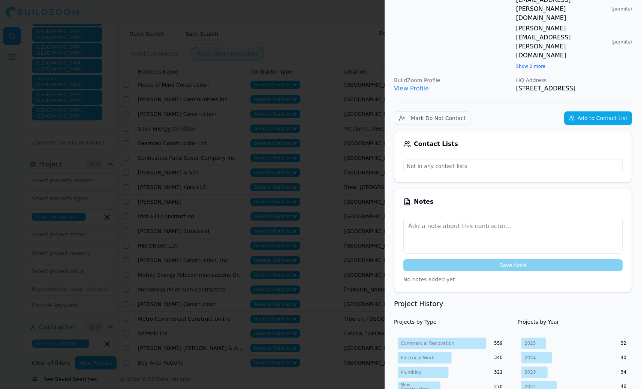
click at [298, 245] on div at bounding box center [320, 194] width 641 height 389
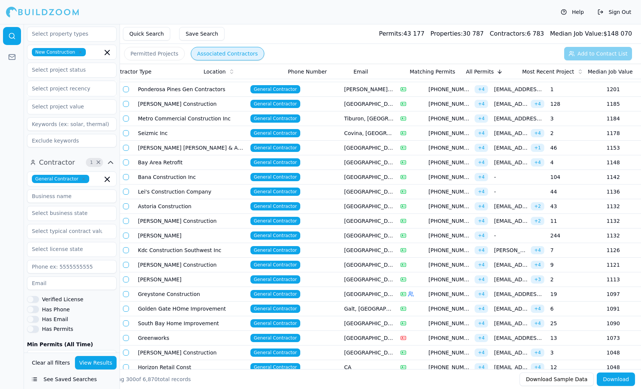
scroll to position [0, 141]
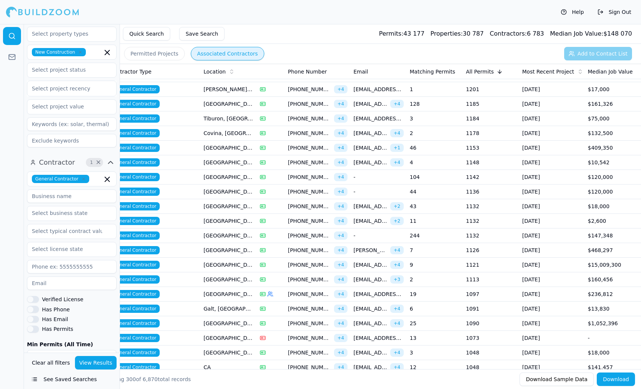
click at [491, 263] on td "1121" at bounding box center [491, 265] width 56 height 15
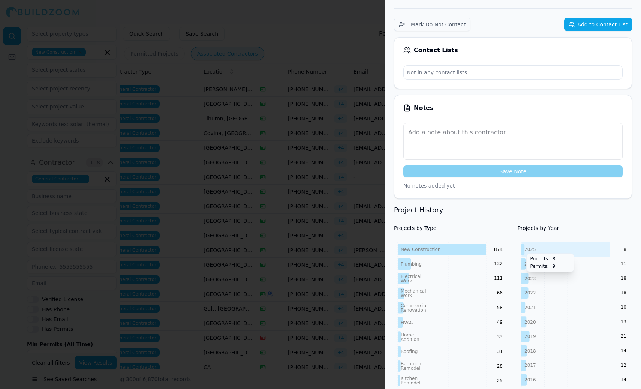
scroll to position [0, 0]
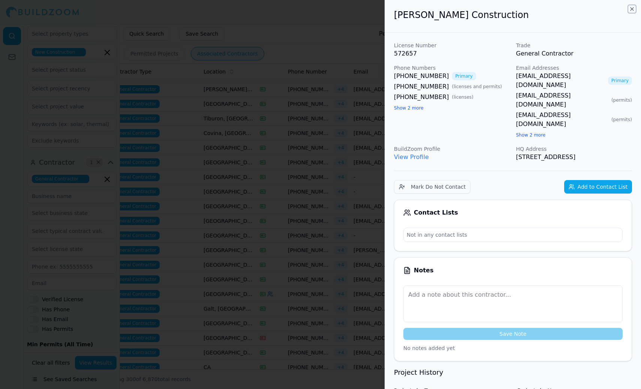
click at [632, 8] on icon "button" at bounding box center [632, 9] width 6 height 6
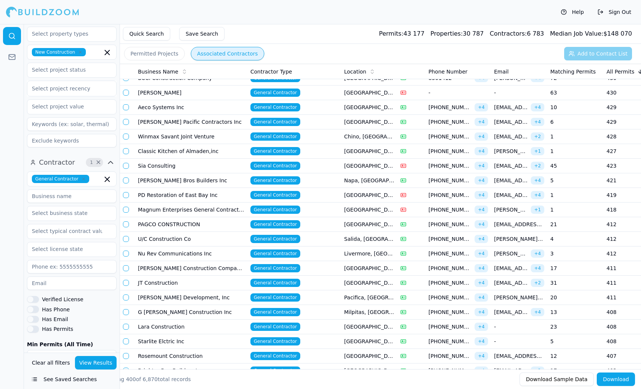
click at [173, 310] on td "G Swanson Construction Inc" at bounding box center [191, 312] width 113 height 15
click at [204, 310] on td "G Swanson Construction Inc" at bounding box center [191, 312] width 113 height 15
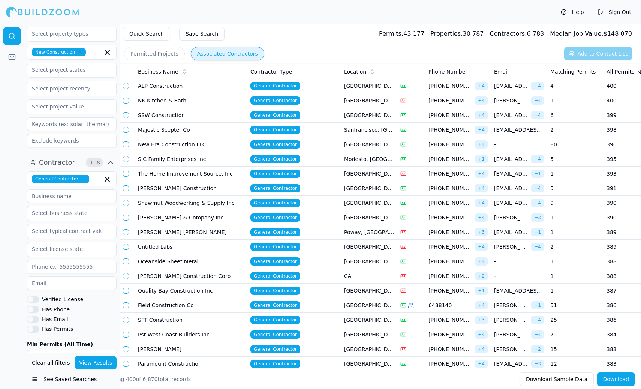
click at [201, 303] on td "Field Construction Co" at bounding box center [191, 305] width 113 height 15
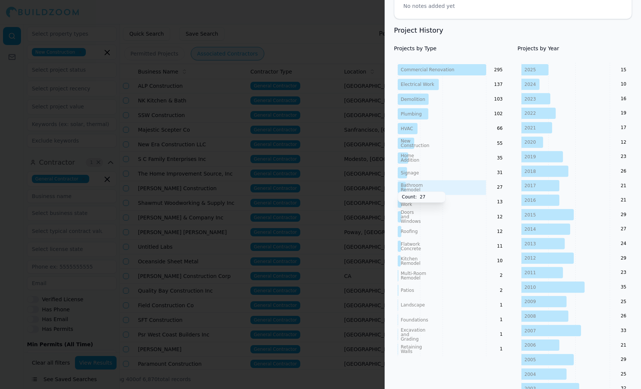
scroll to position [333, 0]
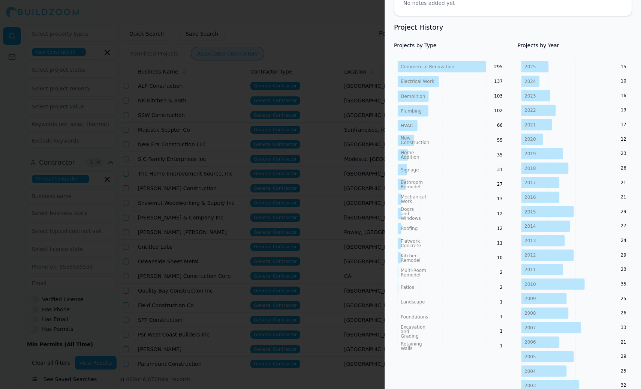
click at [213, 329] on div at bounding box center [320, 194] width 641 height 389
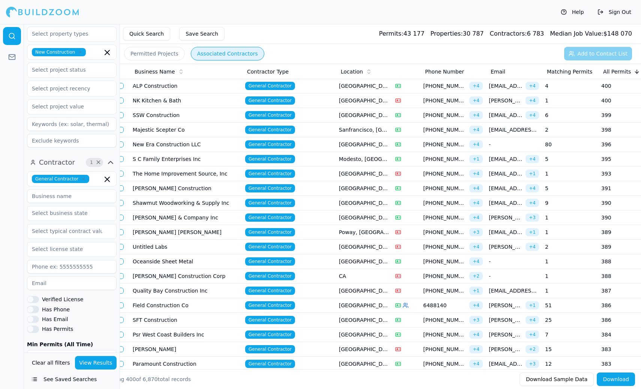
scroll to position [0, 0]
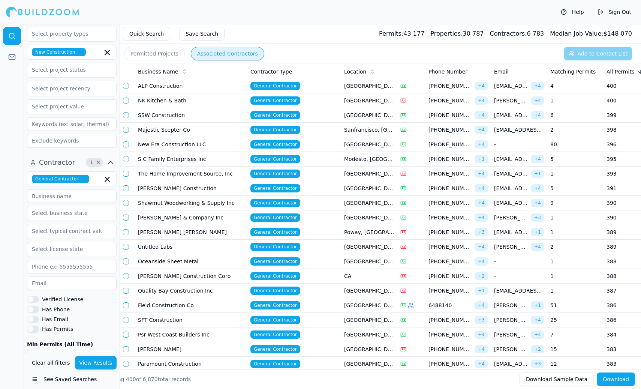
click at [147, 34] on button "Quick Search" at bounding box center [146, 34] width 47 height 14
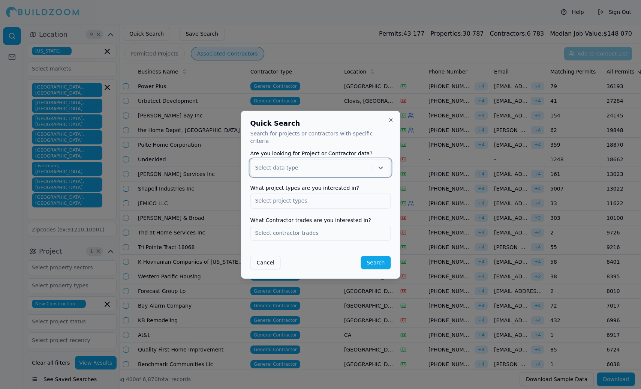
scroll to position [4506, 0]
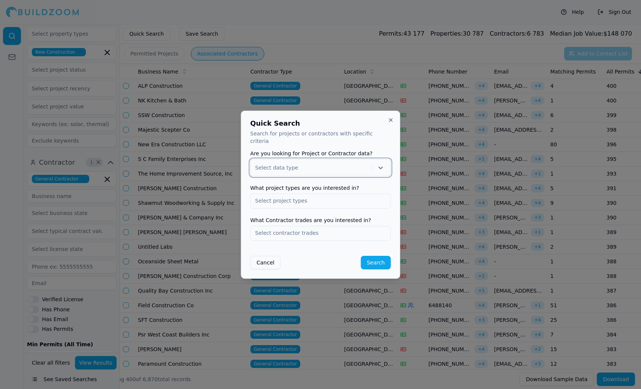
click at [273, 261] on button "Cancel" at bounding box center [266, 263] width 30 height 14
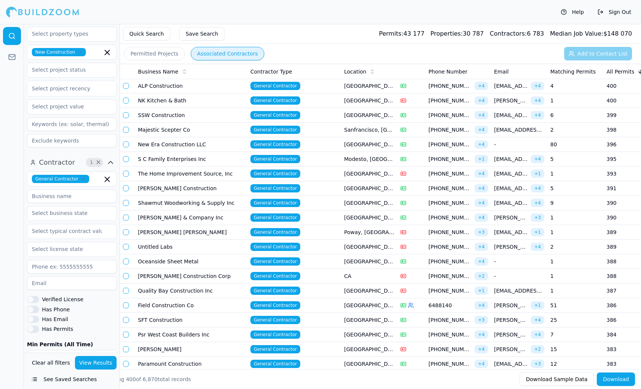
click at [80, 189] on input at bounding box center [72, 196] width 90 height 14
click at [107, 175] on icon "button" at bounding box center [107, 179] width 9 height 9
click at [90, 172] on input "MUSK" at bounding box center [67, 179] width 80 height 14
type input "M"
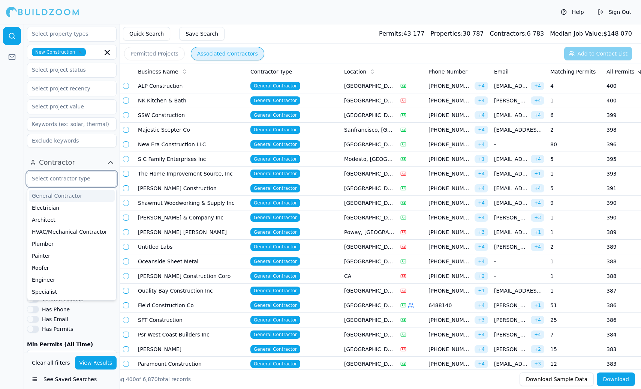
click at [71, 190] on div "General Contractor" at bounding box center [72, 196] width 86 height 12
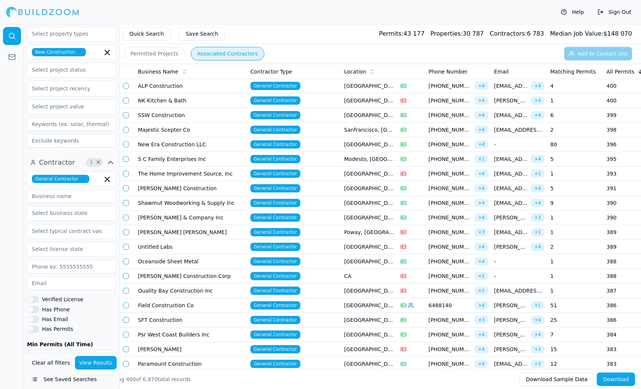
click at [9, 243] on div at bounding box center [12, 206] width 24 height 365
click at [34, 296] on button "Verified License" at bounding box center [33, 299] width 12 height 7
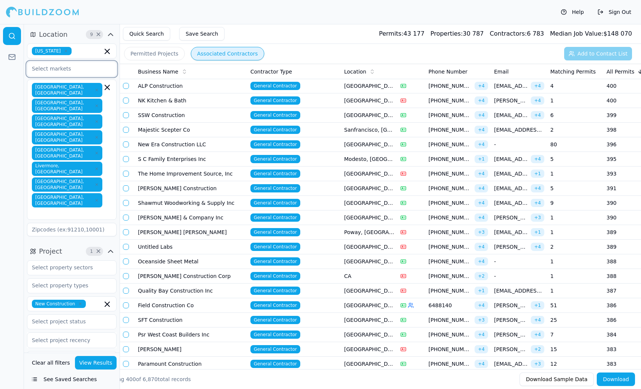
click at [54, 71] on input "text" at bounding box center [67, 69] width 80 height 14
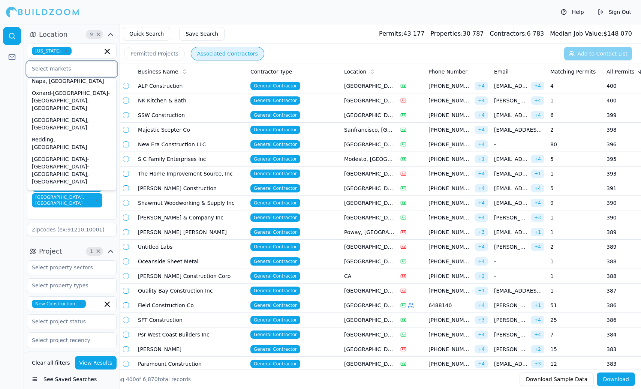
scroll to position [250, 0]
click at [48, 307] on div "San Jose-Sunnyvale-Santa Clara, CA" at bounding box center [72, 328] width 86 height 42
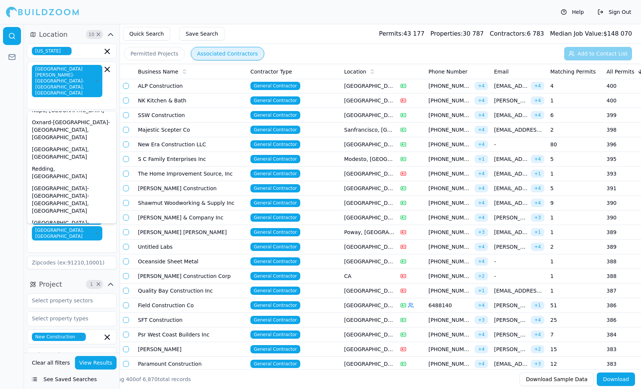
click at [101, 362] on button "View Results" at bounding box center [96, 363] width 42 height 14
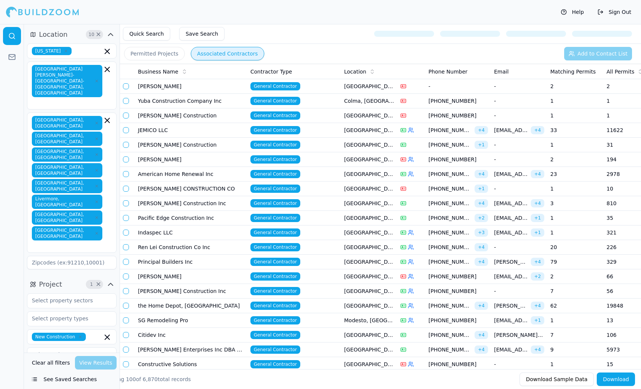
scroll to position [0, 141]
